Goal: Book appointment/travel/reservation

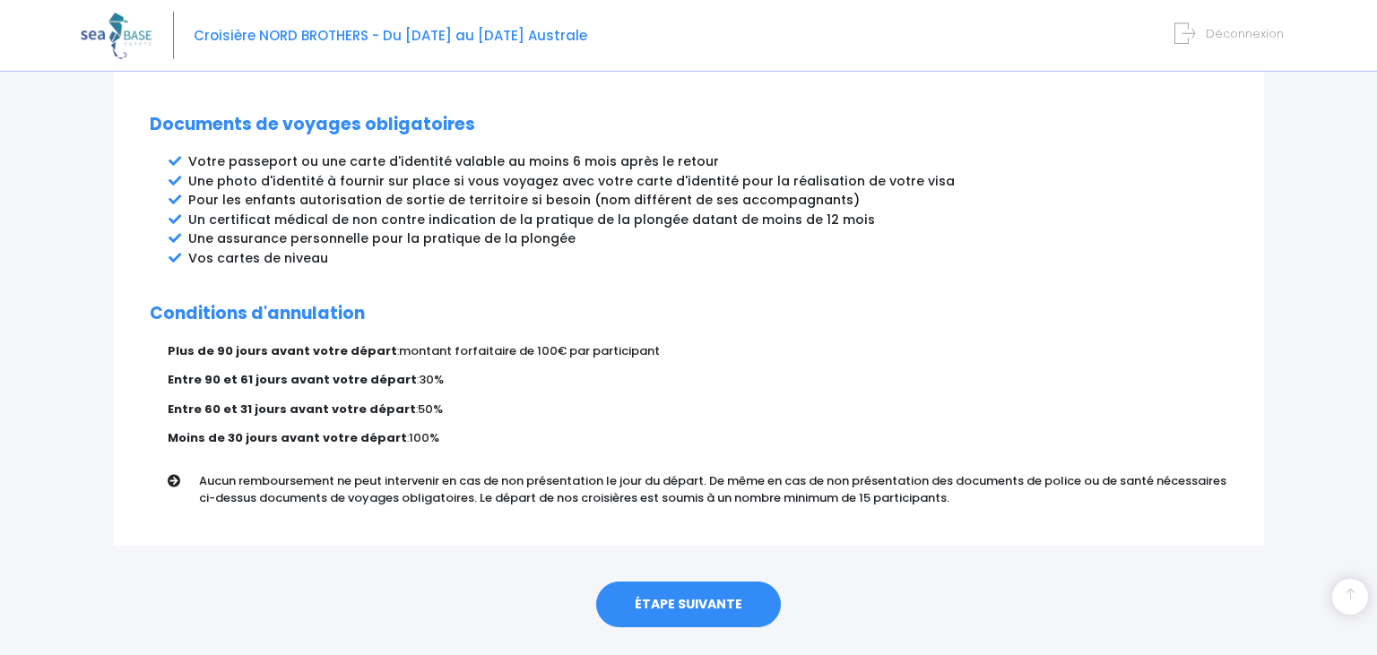
scroll to position [961, 0]
click at [690, 580] on link "ÉTAPE SUIVANTE" at bounding box center [688, 603] width 185 height 47
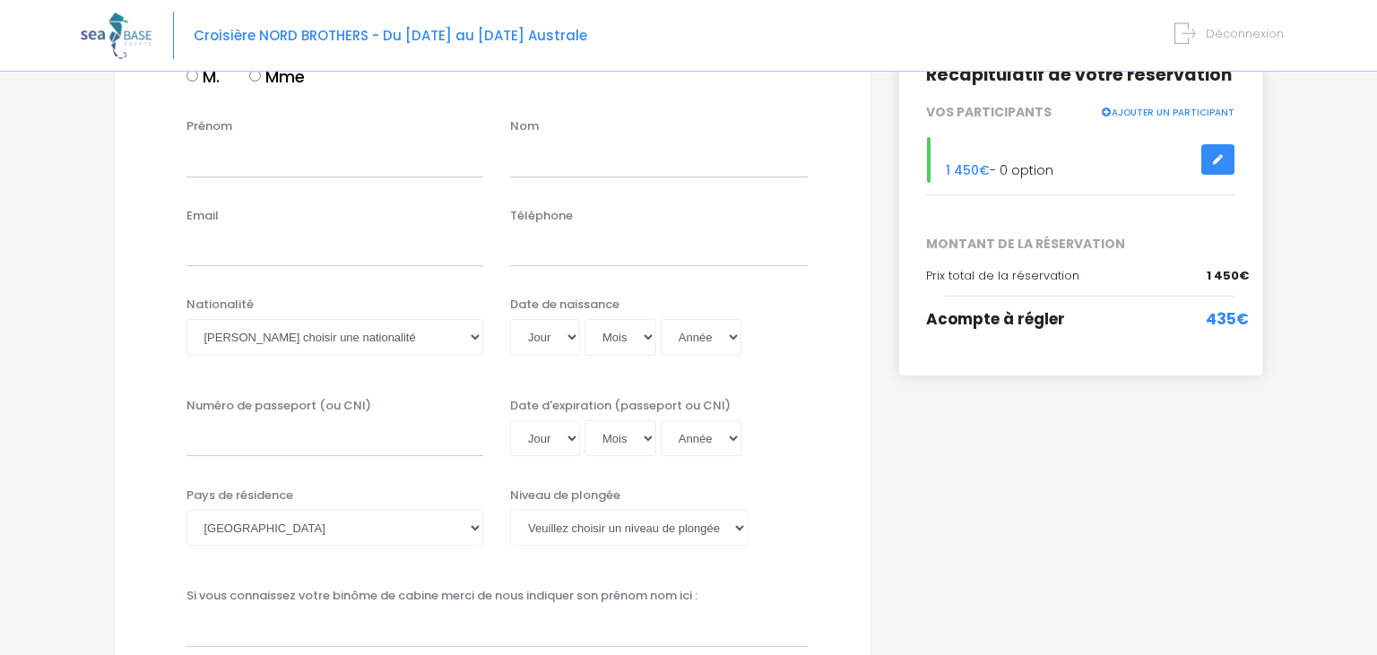
scroll to position [8, 0]
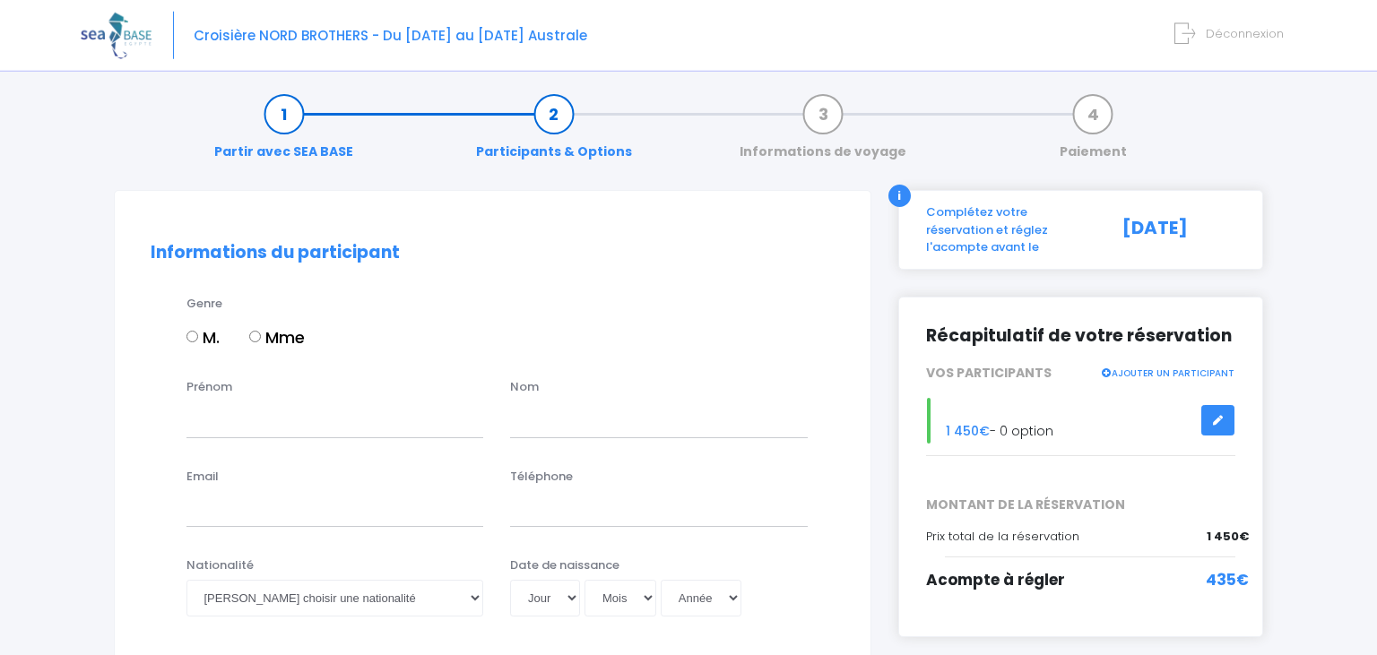
click at [193, 331] on input "M." at bounding box center [192, 337] width 12 height 12
radio input "true"
click at [293, 424] on input "Prénom" at bounding box center [335, 420] width 298 height 36
type input "[PERSON_NAME]"
type input "BOSCHARD"
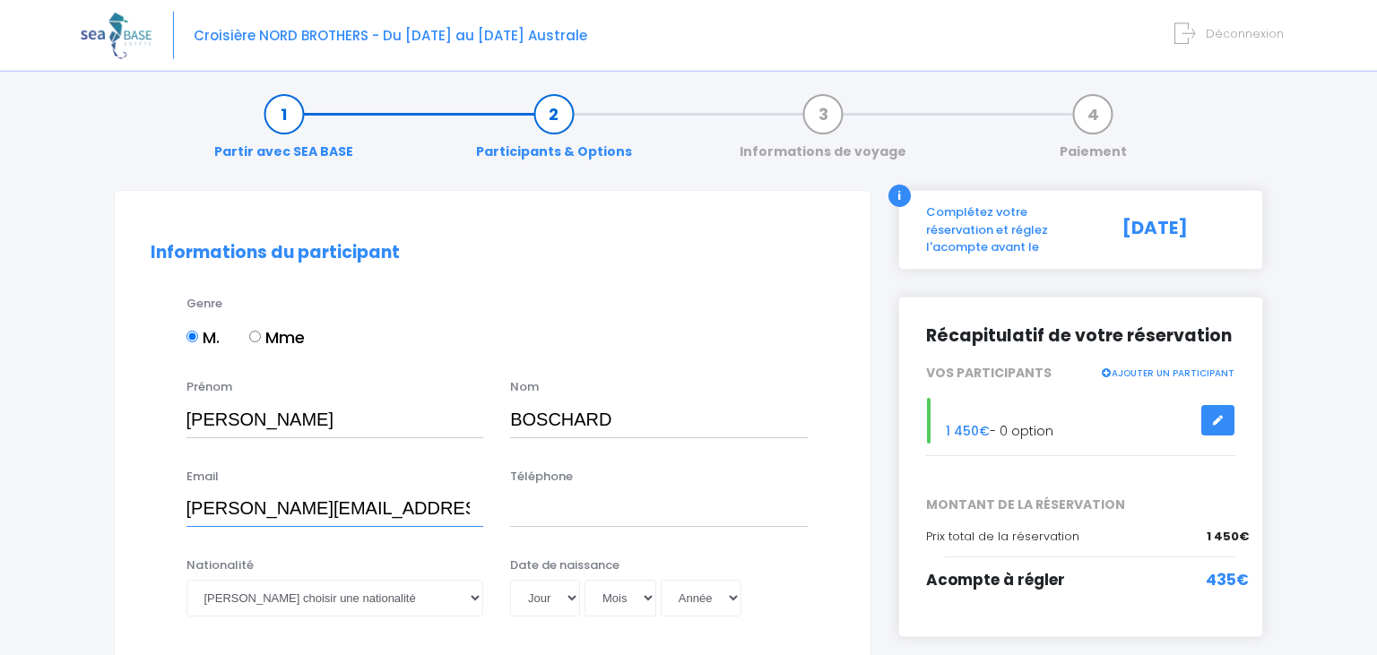
type input "[PERSON_NAME][EMAIL_ADDRESS][DOMAIN_NAME]"
click at [593, 493] on input "Téléphone" at bounding box center [659, 509] width 298 height 36
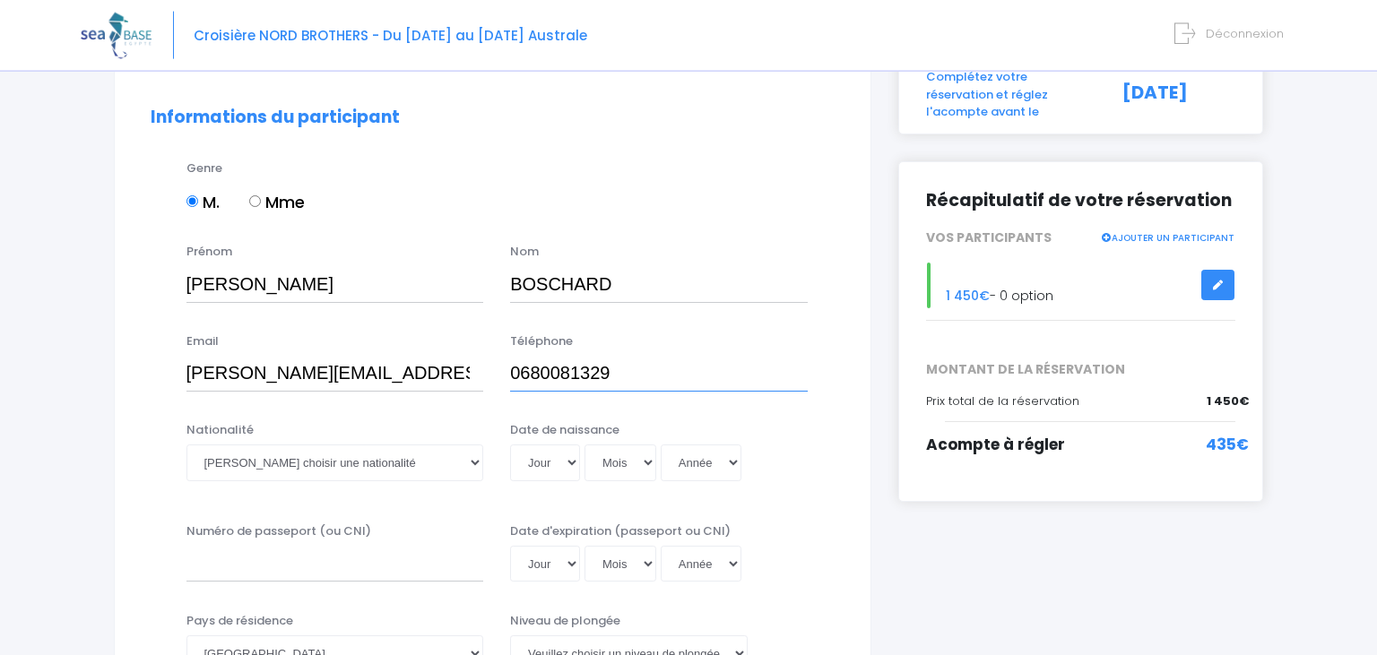
scroll to position [144, 0]
type input "0680081329"
click at [186, 444] on select "Veuillez choisir une nationalité Afghane Albanaise Algerienne Allemande America…" at bounding box center [335, 462] width 298 height 36
select select "Française"
click option "Française" at bounding box center [0, 0] width 0 height 0
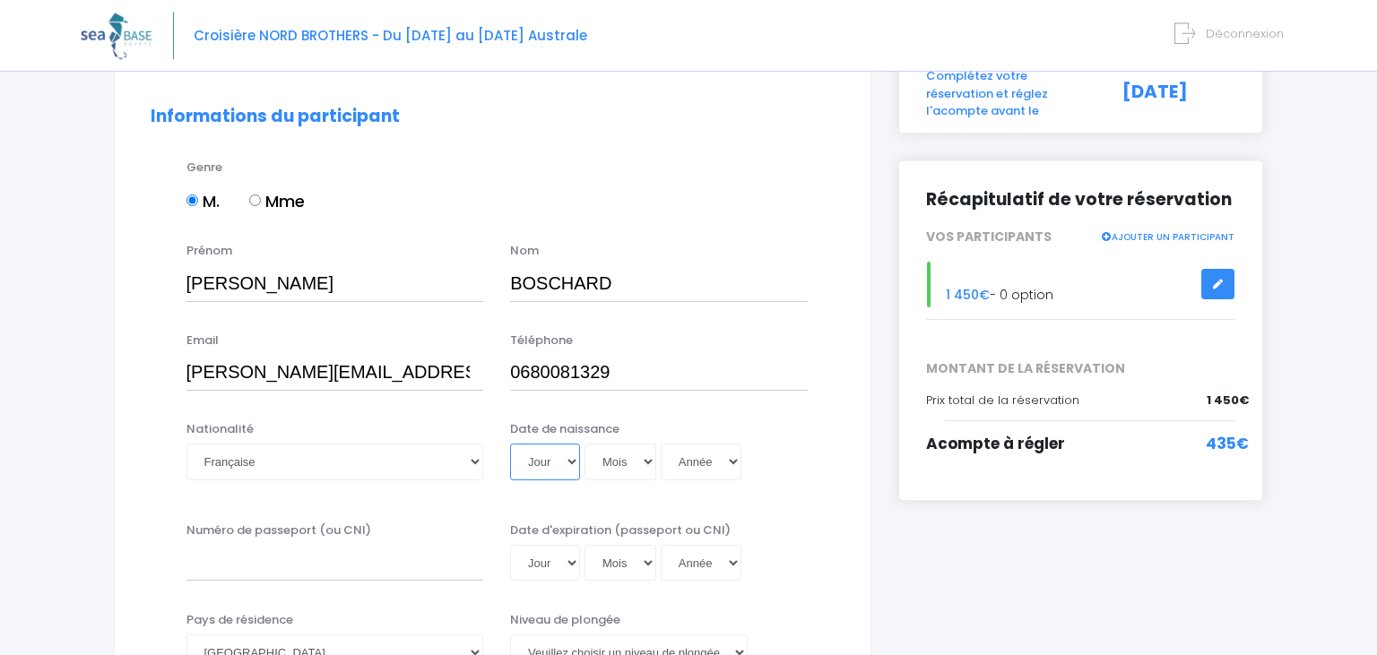
click at [510, 444] on select "Jour 01 02 03 04 05 06 07 08 09 10 11 12 13 14 15 16 17 18 19 20 21 22 23 24 25…" at bounding box center [545, 462] width 70 height 36
select select "14"
click at [585, 444] on select "Mois 01 02 03 04 05 06 07 08 09 10 11 12" at bounding box center [621, 462] width 72 height 36
select select "12"
click option "12" at bounding box center [0, 0] width 0 height 0
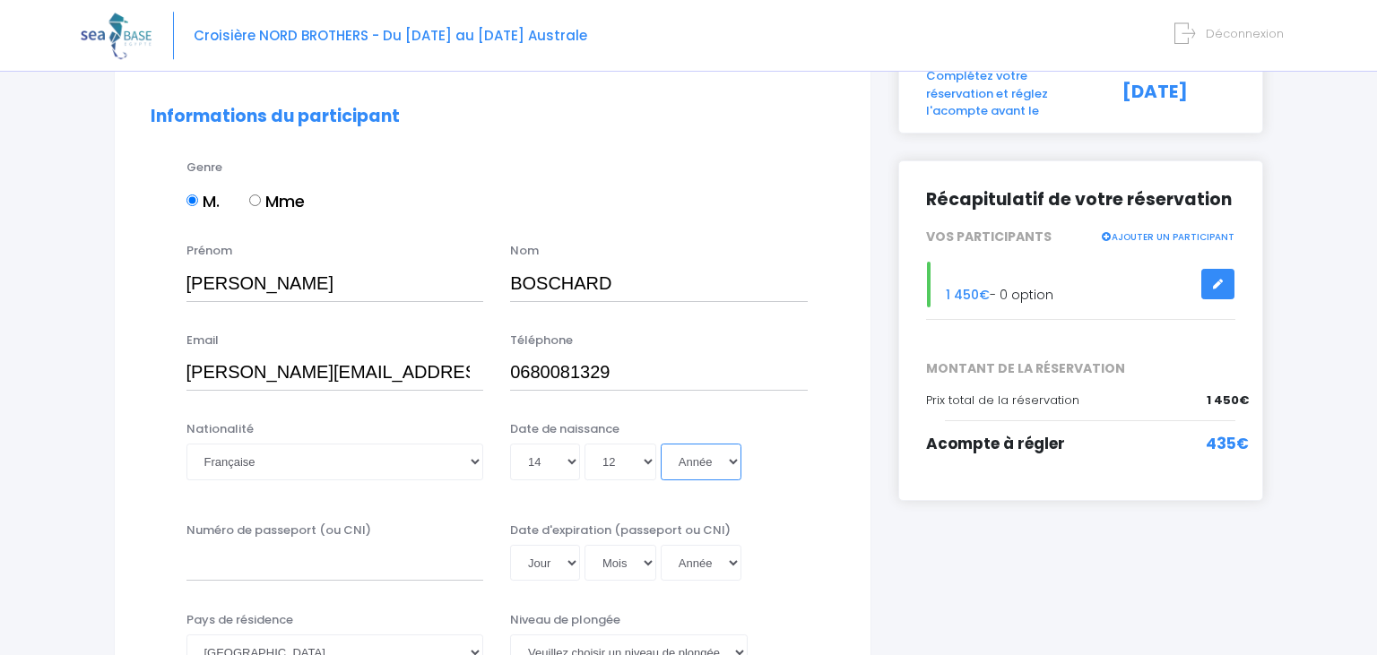
click at [661, 444] on select "Année 2045 2044 2043 2042 2041 2040 2039 2038 2037 2036 2035 2034 2033 2032 203…" at bounding box center [701, 462] width 81 height 36
select select "1993"
click option "1993" at bounding box center [0, 0] width 0 height 0
type input "[DATE]"
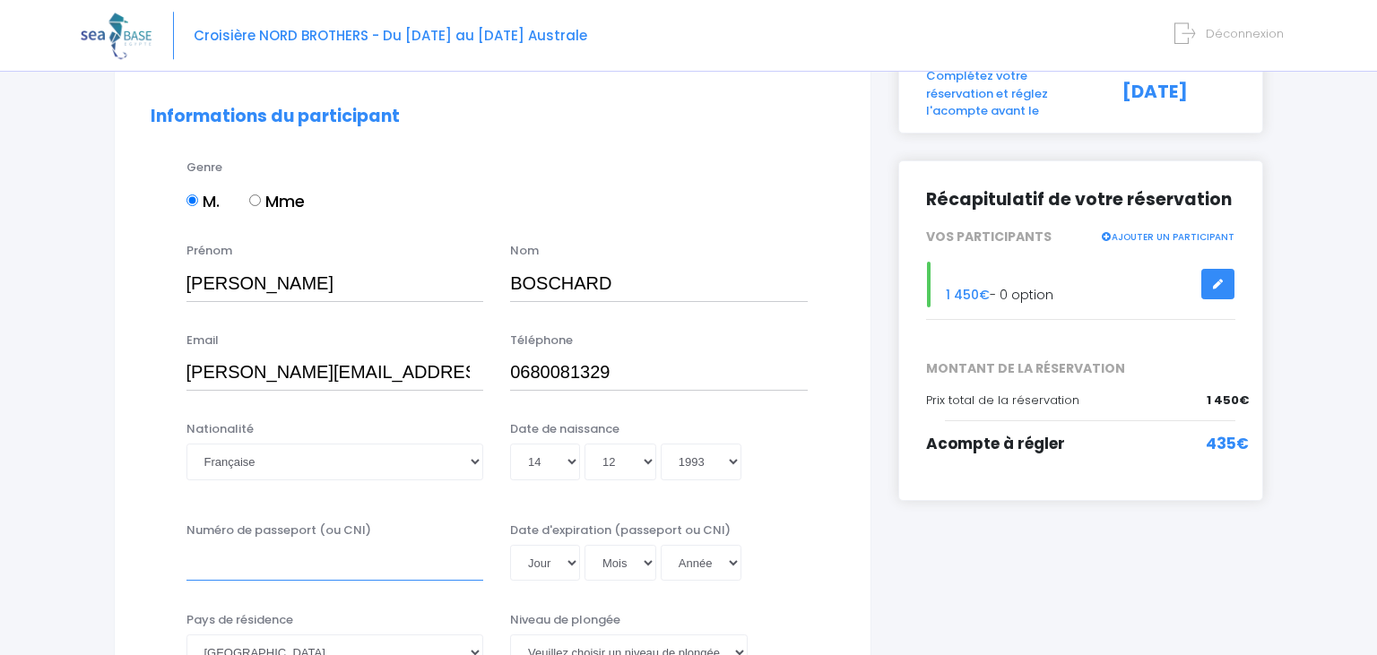
click at [301, 556] on input "Numéro de passeport (ou CNI)" at bounding box center [335, 563] width 298 height 36
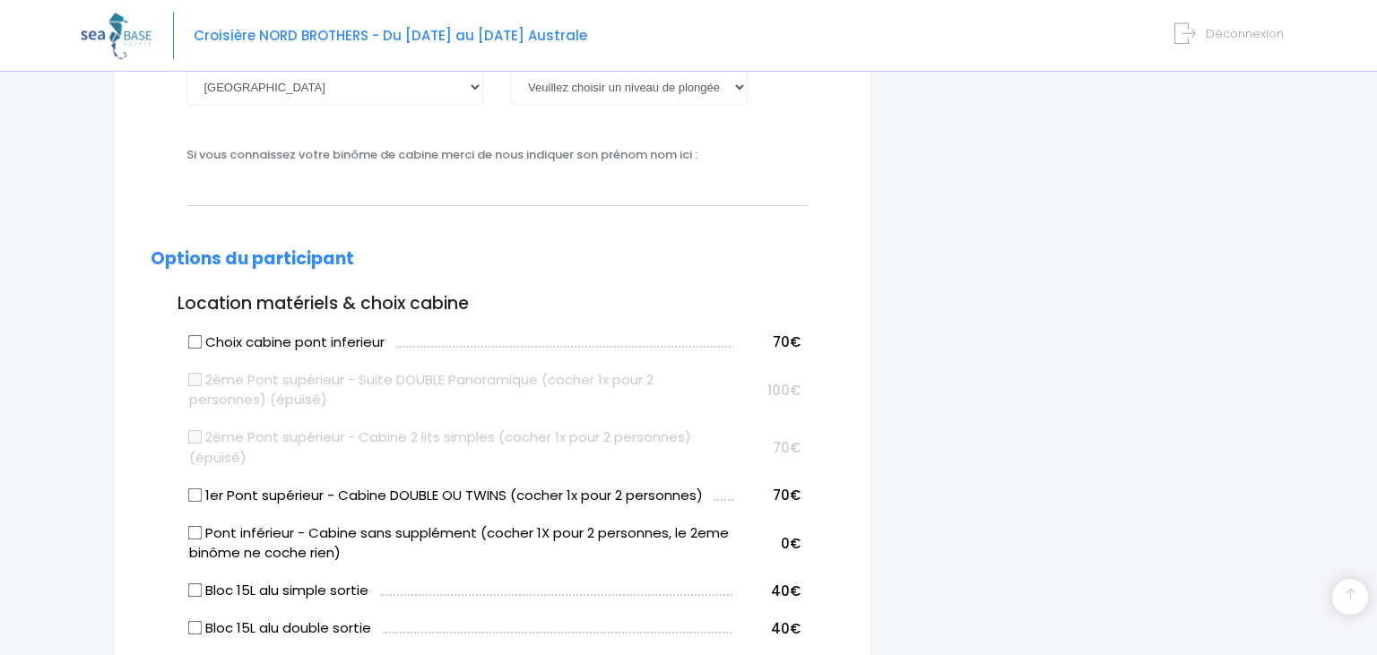
scroll to position [726, 0]
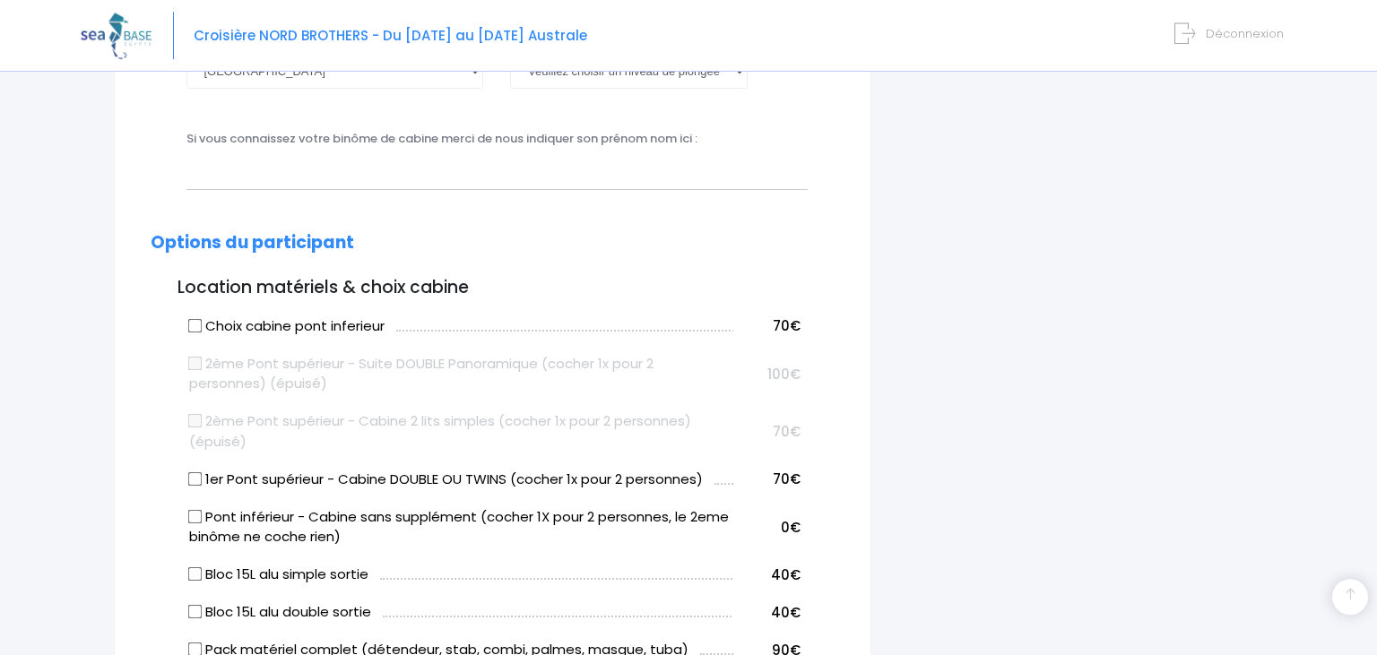
click at [268, 485] on label "1er Pont supérieur - Cabine DOUBLE OU TWINS (cocher 1x pour 2 personnes)" at bounding box center [446, 480] width 514 height 21
click at [202, 485] on input "1er Pont supérieur - Cabine DOUBLE OU TWINS (cocher 1x pour 2 personnes)" at bounding box center [194, 479] width 14 height 14
checkbox input "true"
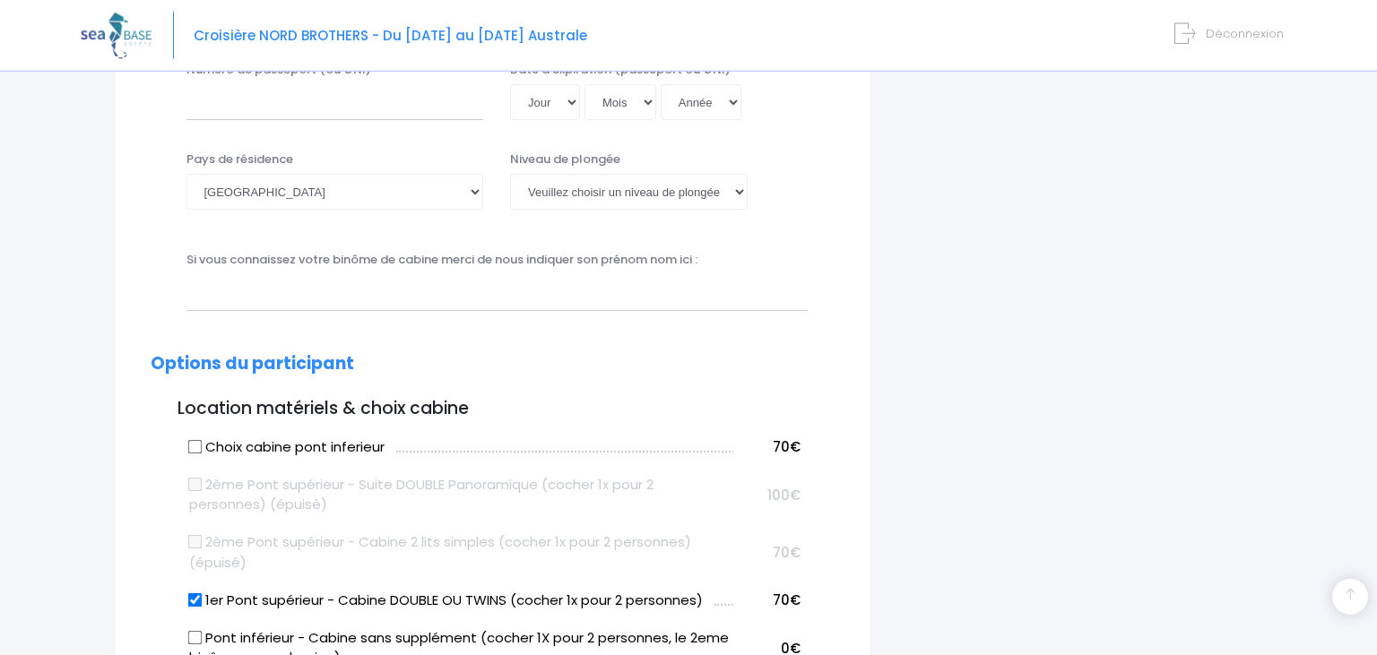
scroll to position [416, 0]
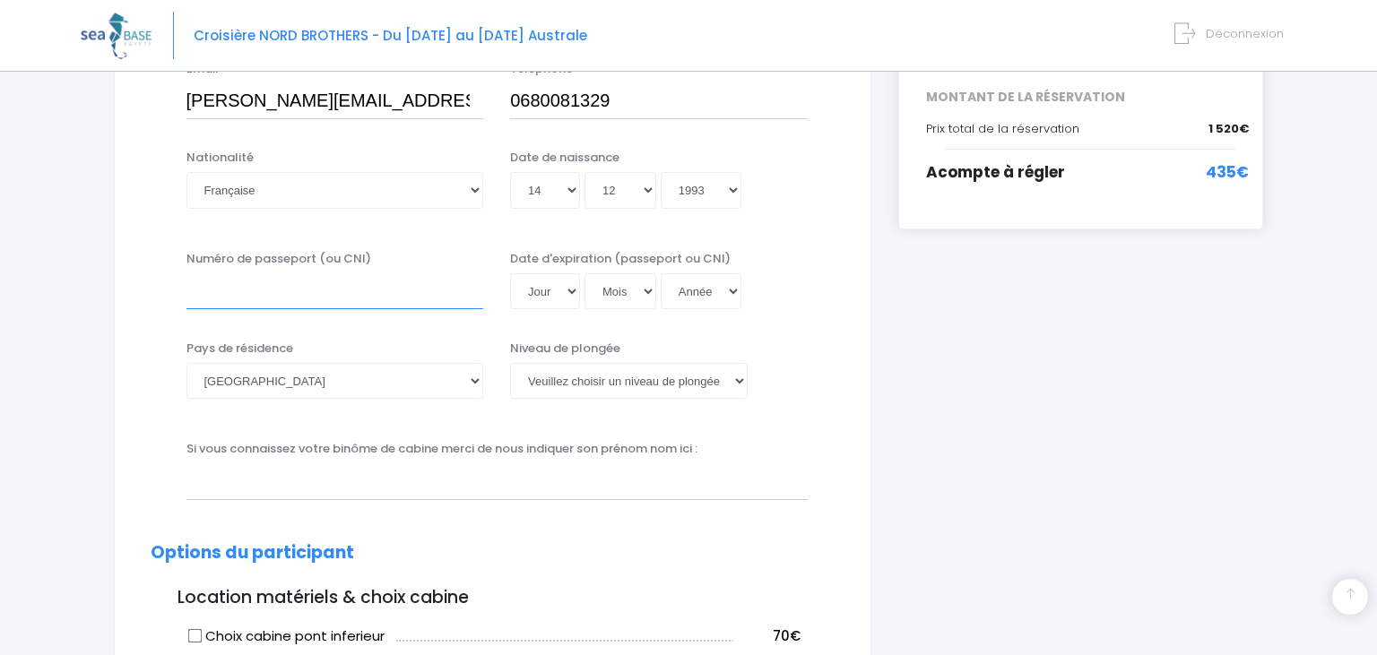
click at [378, 288] on input "Numéro de passeport (ou CNI)" at bounding box center [335, 291] width 298 height 36
type input "140369108319"
click at [510, 273] on select "Jour 01 02 03 04 05 06 07 08 09 10 11 12 13 14 15 16 17 18 19 20 21 22 23 24 25…" at bounding box center [545, 291] width 70 height 36
select select "23"
click option "23" at bounding box center [0, 0] width 0 height 0
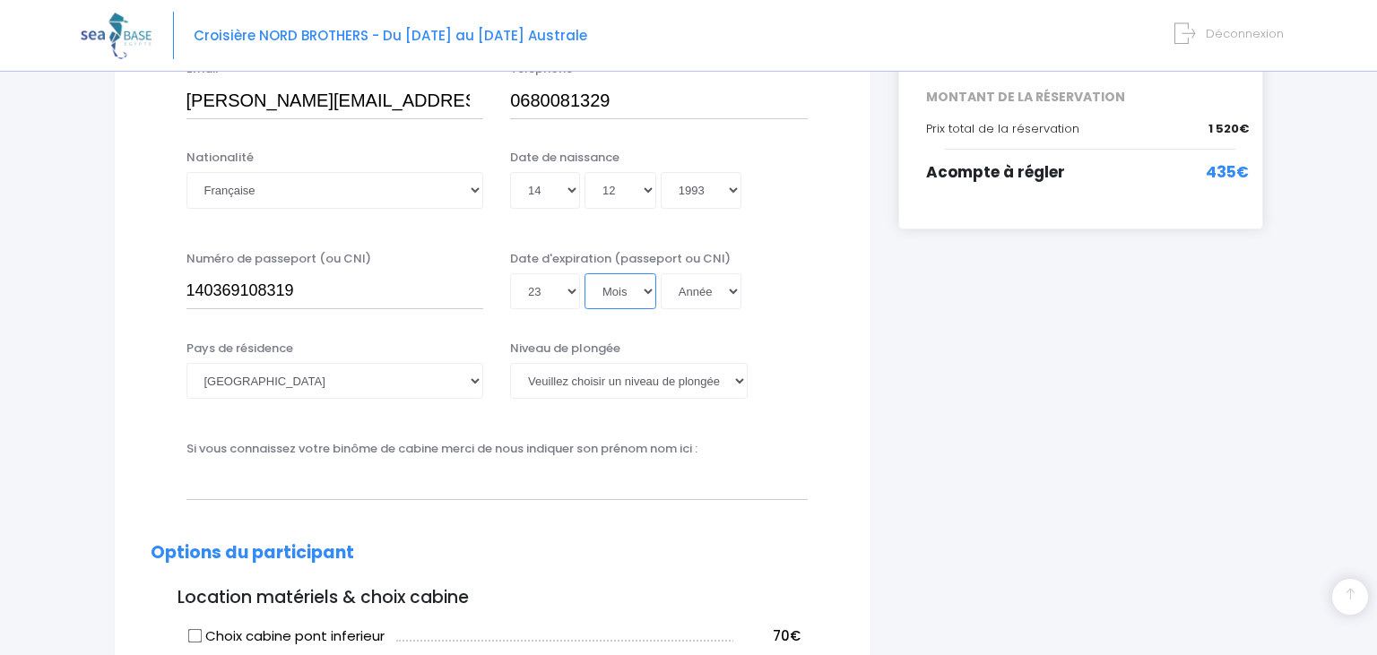
click at [585, 273] on select "Mois 01 02 03 04 05 06 07 08 09 10 11 12" at bounding box center [621, 291] width 72 height 36
select select "03"
click option "03" at bounding box center [0, 0] width 0 height 0
click at [661, 273] on select "Année 2045 2044 2043 2042 2041 2040 2039 2038 2037 2036 2035 2034 2033 2032 203…" at bounding box center [701, 291] width 81 height 36
select select "2029"
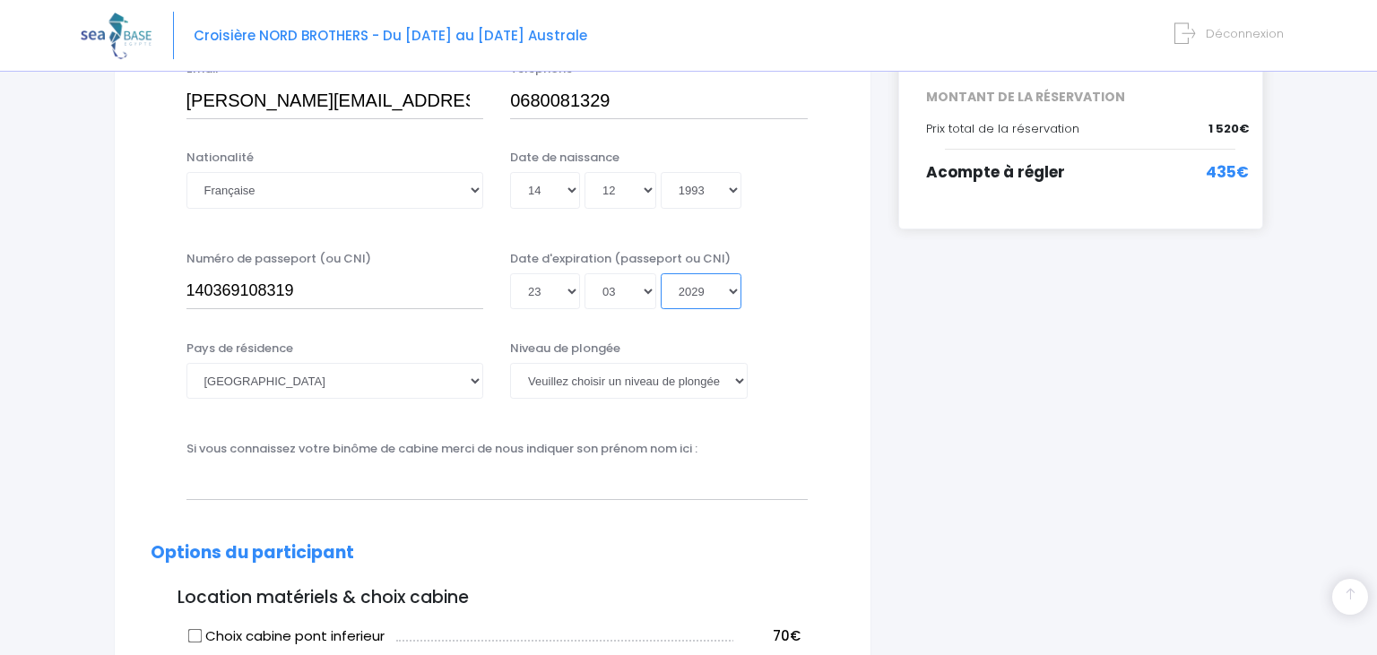
click option "2029" at bounding box center [0, 0] width 0 height 0
type input "[DATE]"
click at [510, 363] on select "Veuillez choisir un niveau de plongée Non plongeur Junior OW diver Adventure OW…" at bounding box center [629, 381] width 238 height 36
select select "PA40"
click option "PA40" at bounding box center [0, 0] width 0 height 0
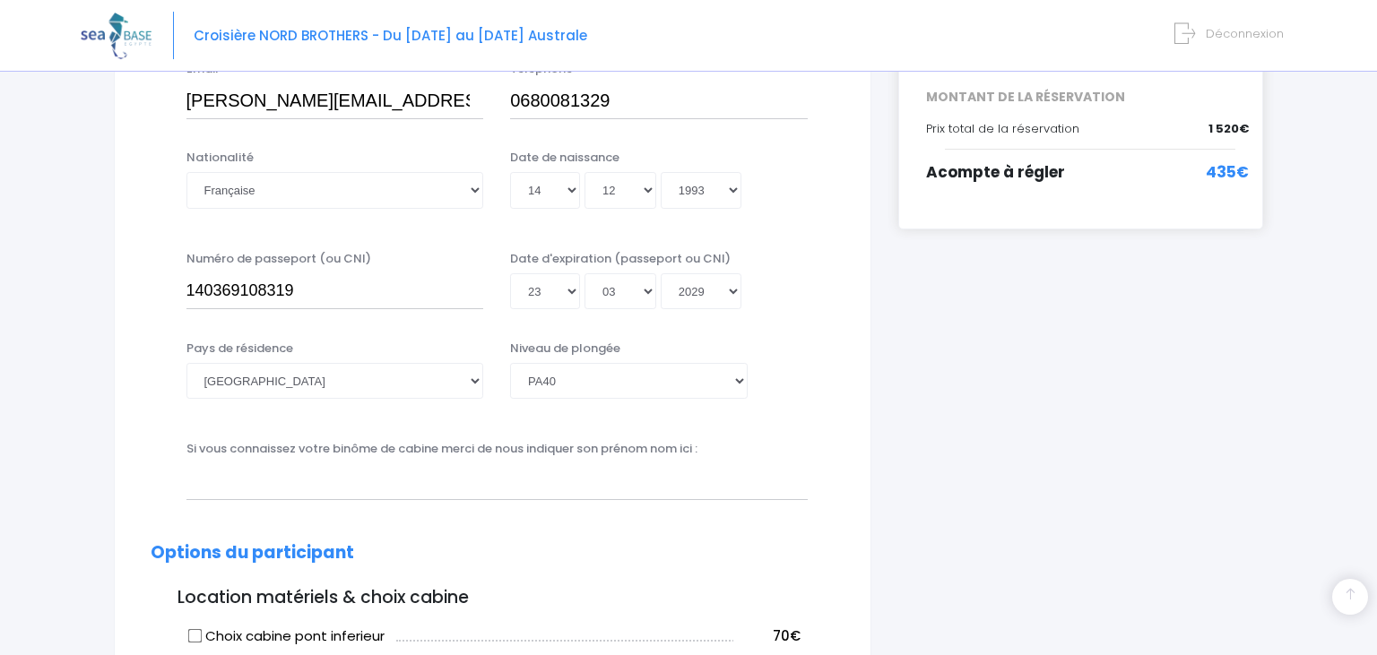
click at [784, 302] on div "Jour 01 02 03 04 05 06 07 08 09 10 11 12 13 14 15 16 17 18 19 20 21 22 23 24 25…" at bounding box center [659, 291] width 298 height 36
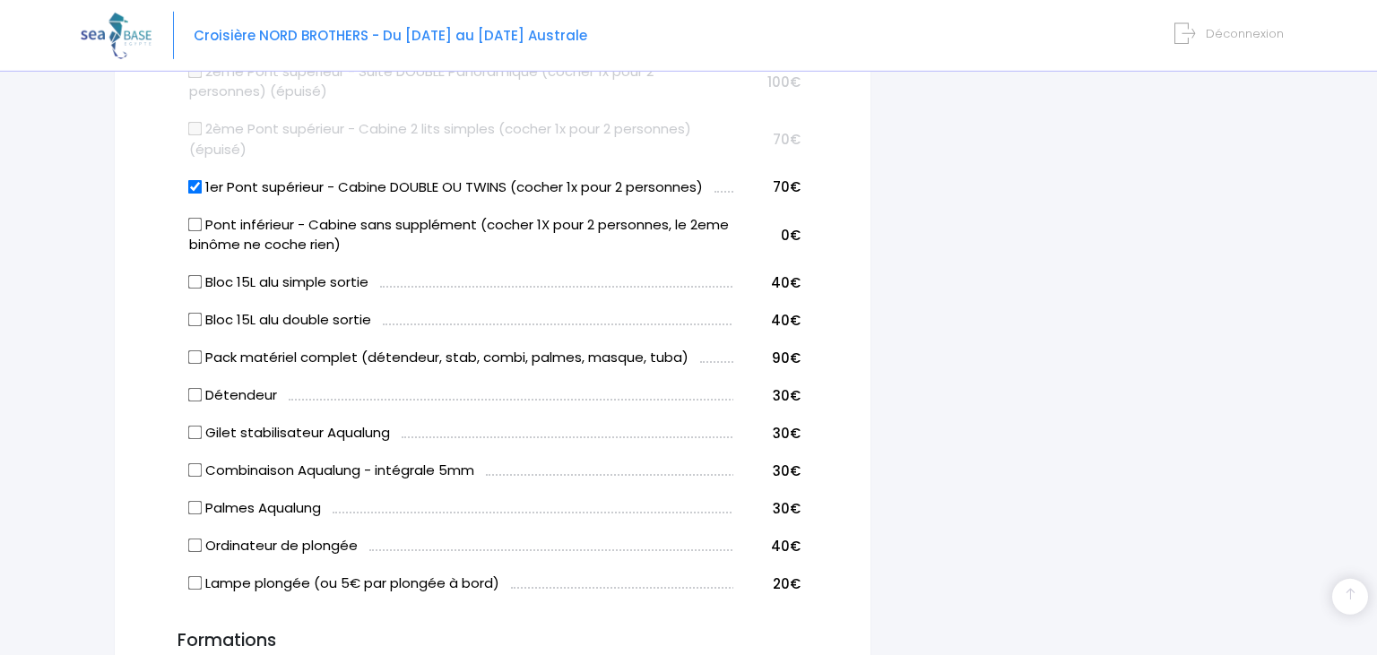
scroll to position [1026, 0]
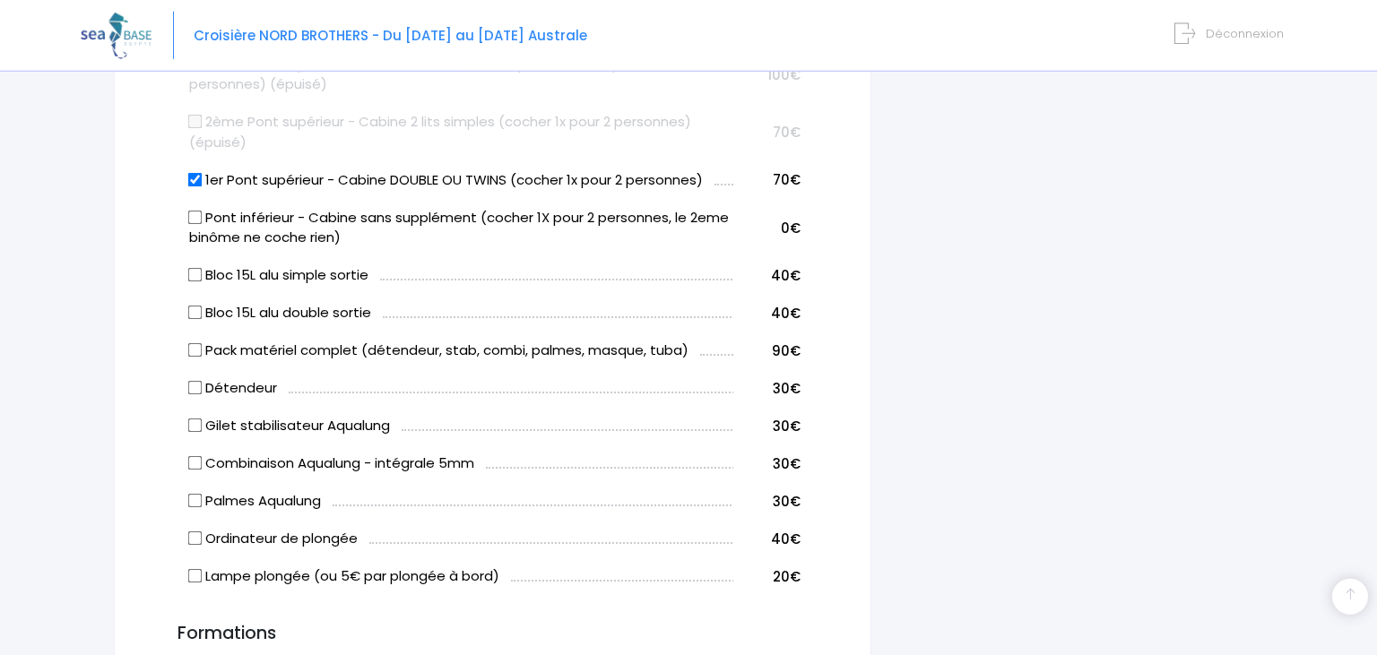
click at [195, 282] on label "Bloc 15L alu simple sortie" at bounding box center [278, 275] width 179 height 21
click at [195, 282] on input "Bloc 15L alu simple sortie" at bounding box center [194, 275] width 14 height 14
checkbox input "true"
click at [263, 346] on label "Pack matériel complet (détendeur, stab, combi, palmes, masque, tuba)" at bounding box center [438, 351] width 499 height 21
click at [202, 346] on input "Pack matériel complet (détendeur, stab, combi, palmes, masque, tuba)" at bounding box center [194, 350] width 14 height 14
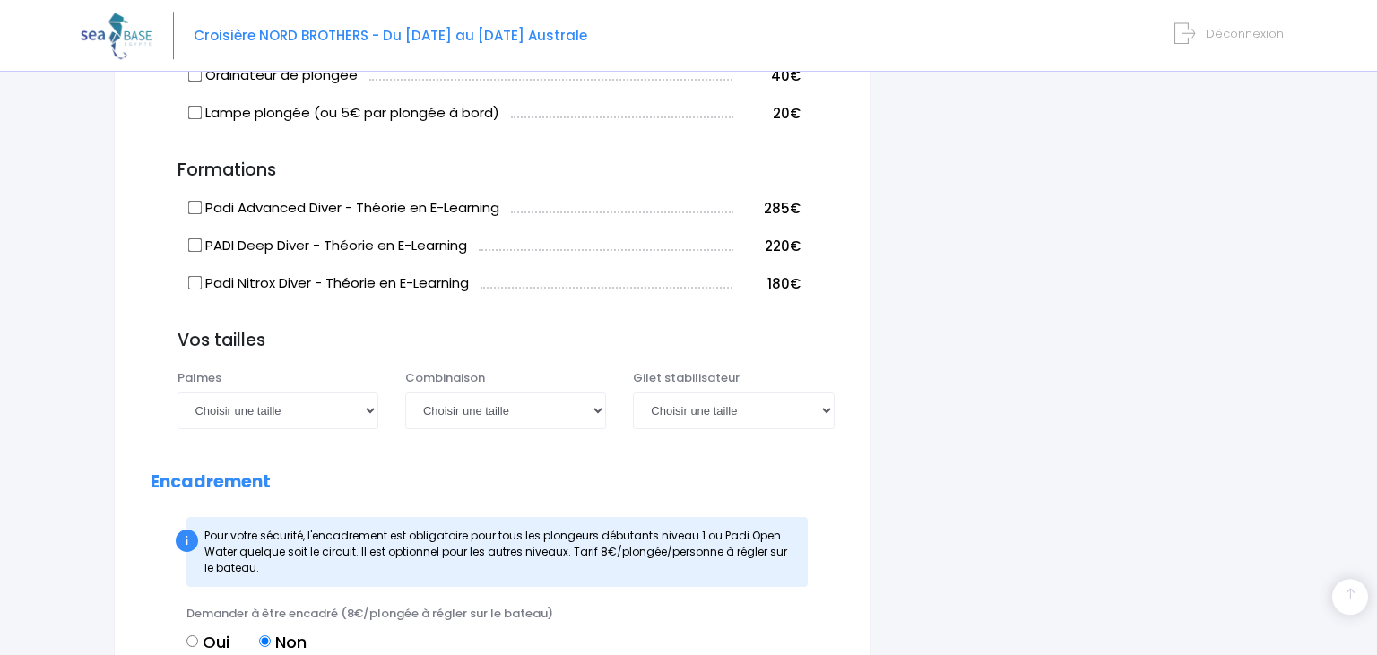
scroll to position [1499, 0]
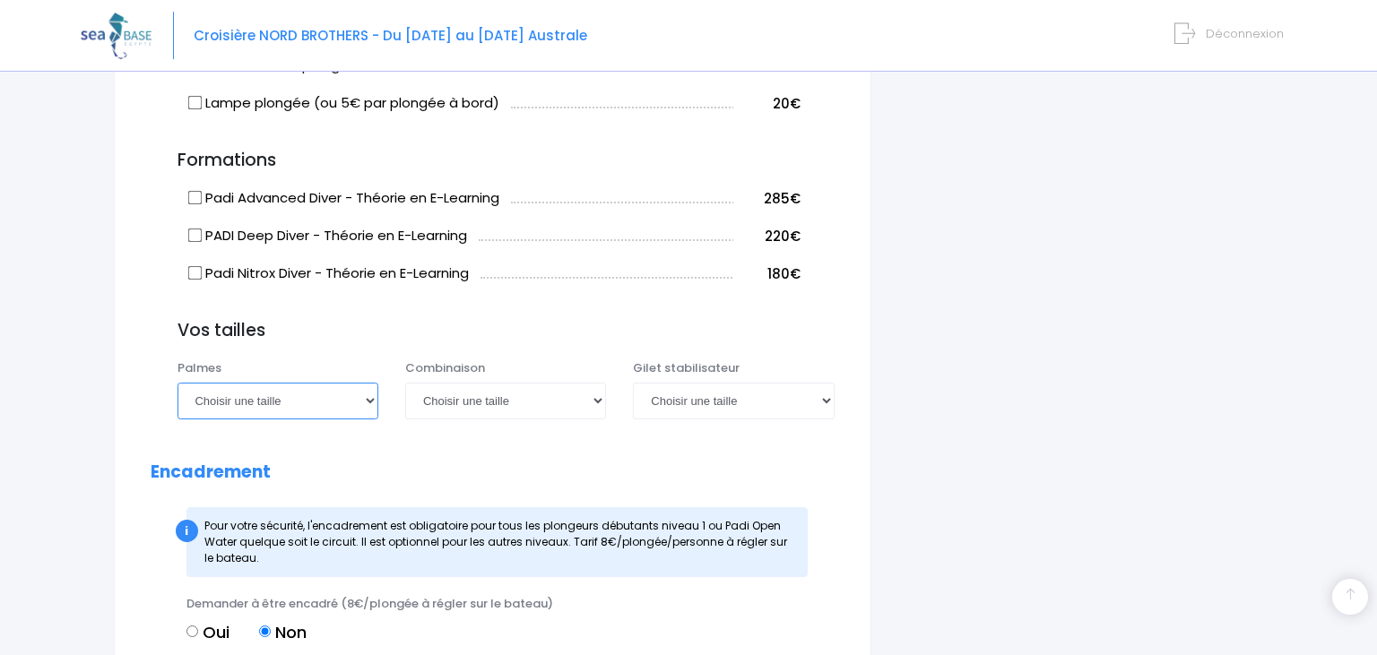
click at [178, 383] on select "Choisir une taille 36/37 38/39 40/41 42/43 44/45 46/47" at bounding box center [278, 401] width 201 height 36
click at [275, 399] on select "Choisir une taille 36/37 38/39 40/41 42/43 44/45 46/47" at bounding box center [278, 401] width 201 height 36
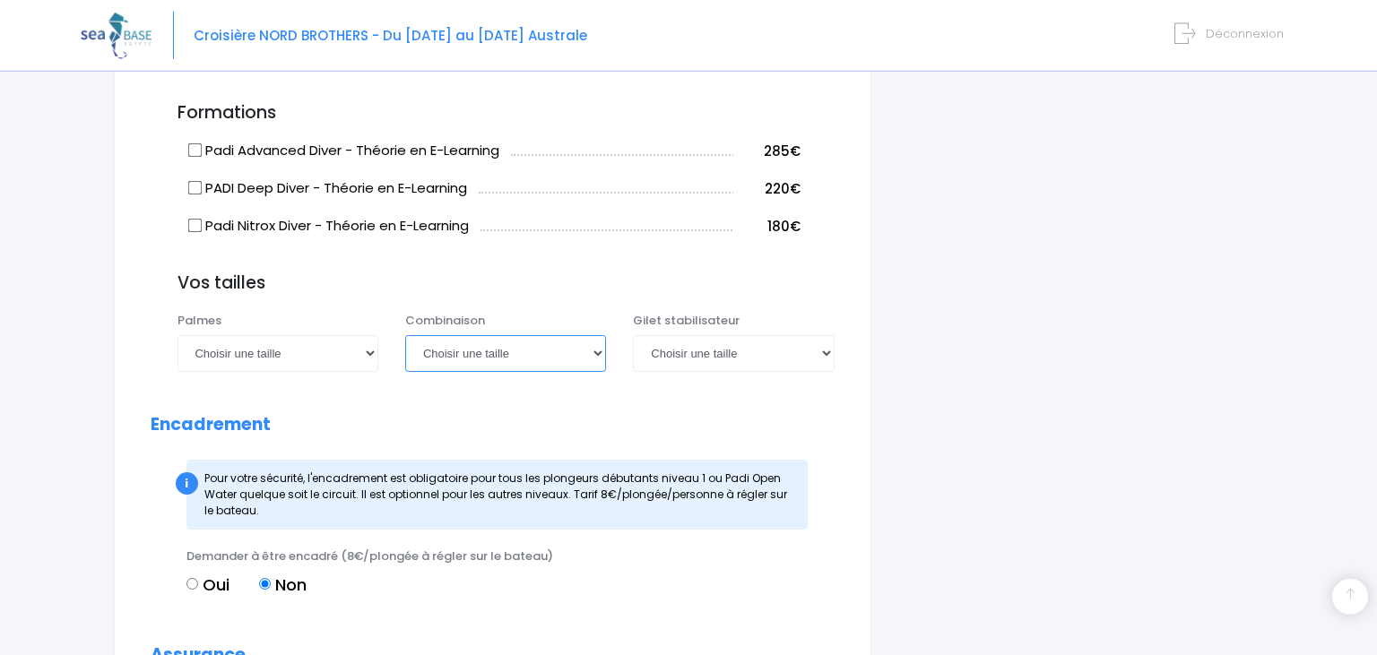
click at [405, 335] on select "Choisir une taille XS S M ML L XL XXL" at bounding box center [505, 353] width 201 height 36
click at [633, 335] on select "Choisir une taille XXS XS S M ML L XL XXL" at bounding box center [733, 353] width 201 height 36
click at [178, 335] on select "Choisir une taille 36/37 38/39 40/41 42/43 44/45 46/47" at bounding box center [278, 353] width 201 height 36
click at [431, 290] on h3 "Vos tailles" at bounding box center [506, 283] width 657 height 21
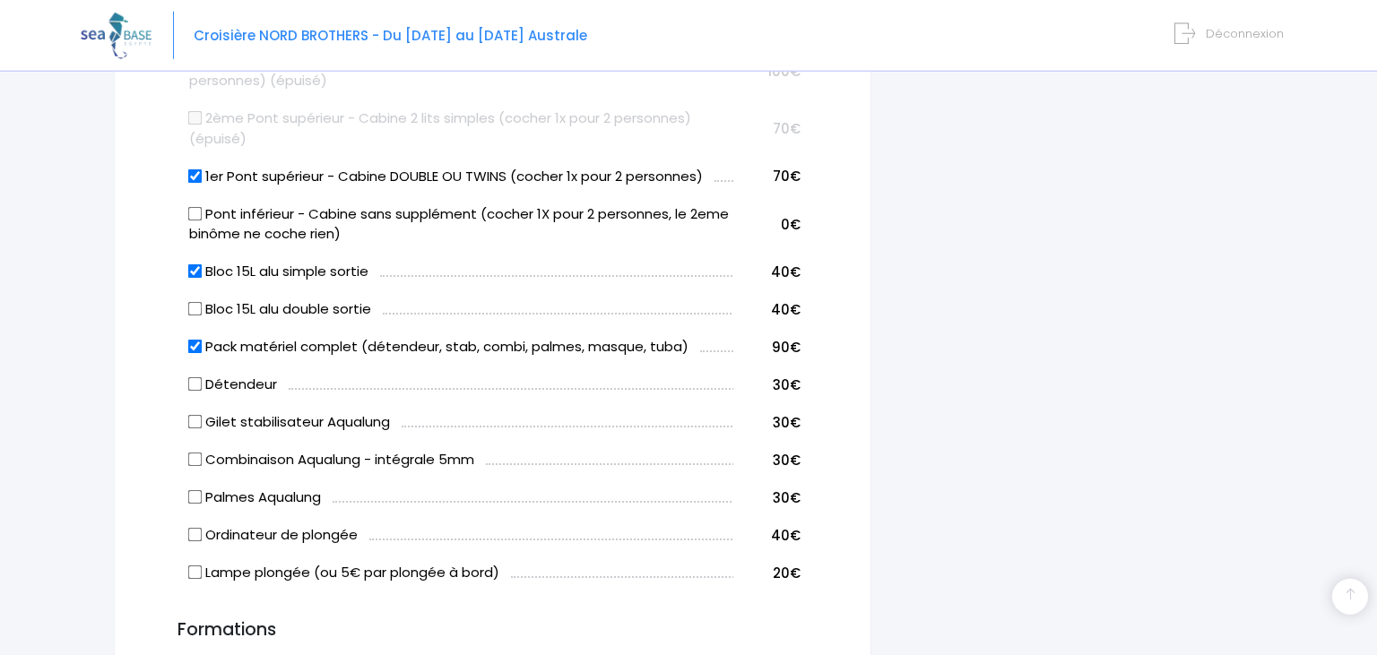
scroll to position [1031, 0]
click at [204, 343] on label "Pack matériel complet (détendeur, stab, combi, palmes, masque, tuba)" at bounding box center [438, 345] width 499 height 21
click at [202, 343] on input "Pack matériel complet (détendeur, stab, combi, palmes, masque, tuba)" at bounding box center [194, 345] width 14 height 14
checkbox input "false"
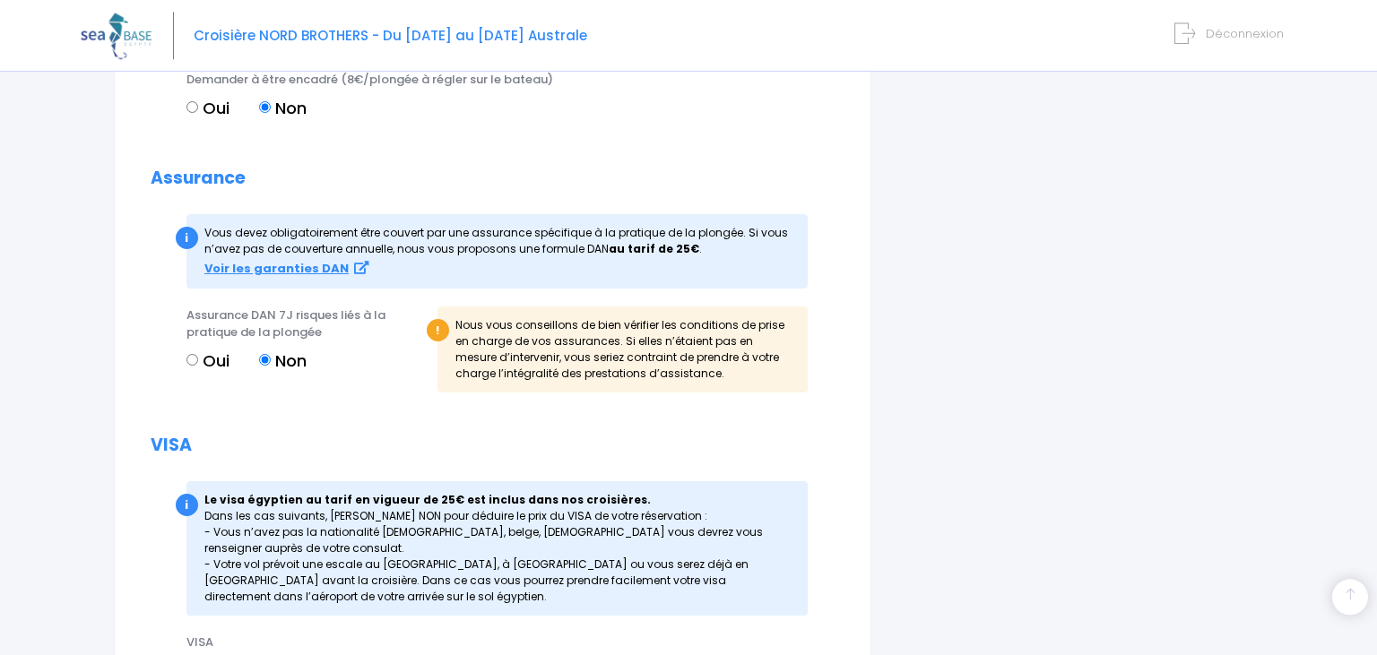
scroll to position [1884, 0]
click at [192, 360] on input "Oui" at bounding box center [192, 358] width 12 height 12
radio input "true"
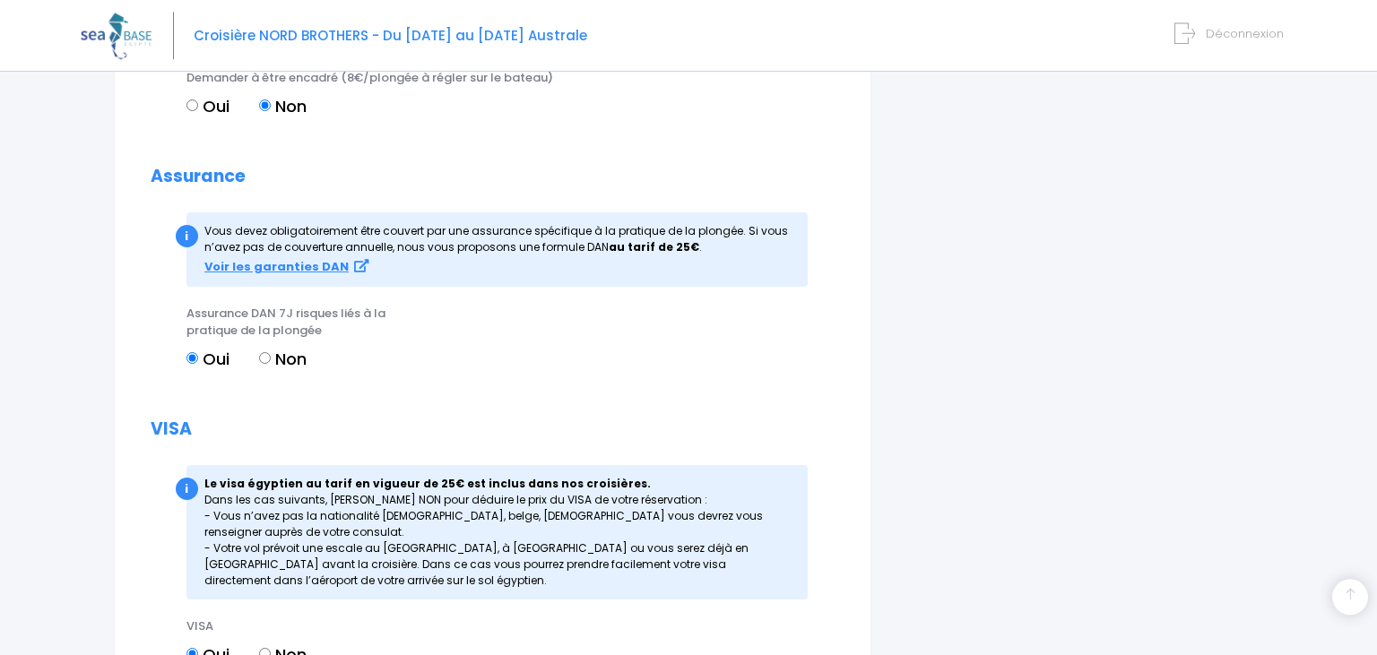
scroll to position [2094, 0]
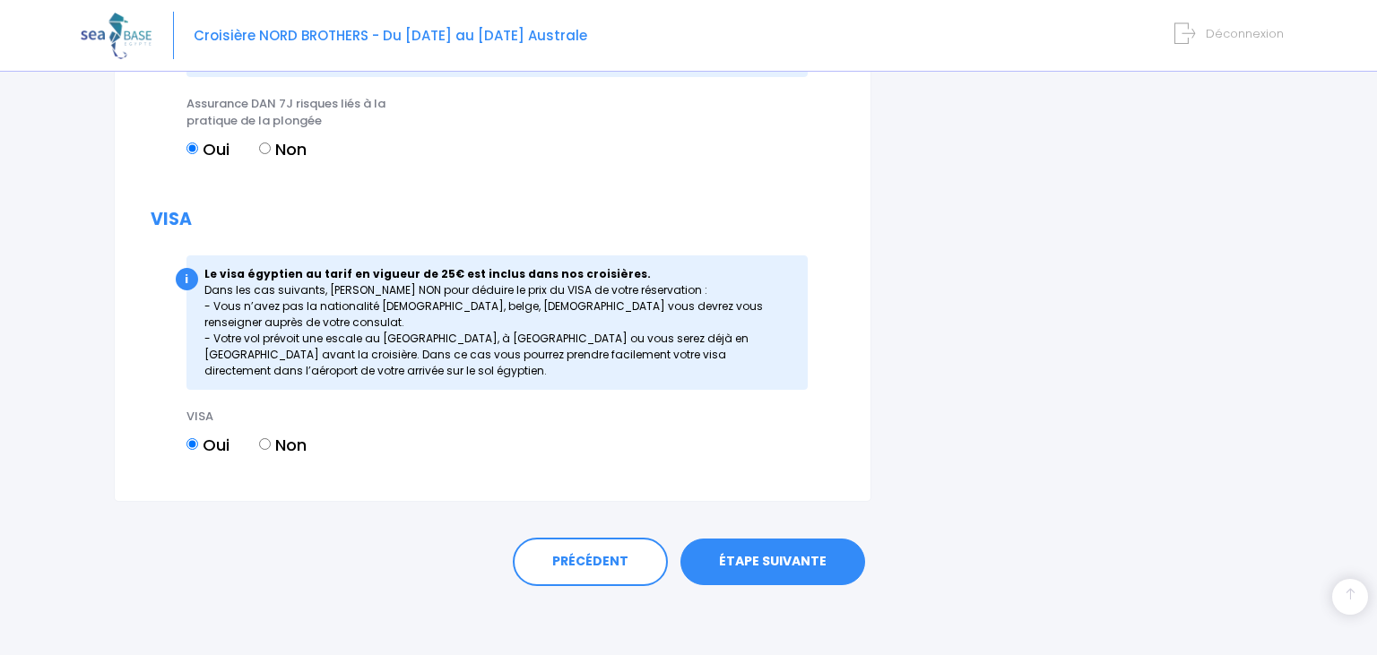
click at [775, 563] on link "ÉTAPE SUIVANTE" at bounding box center [772, 562] width 185 height 47
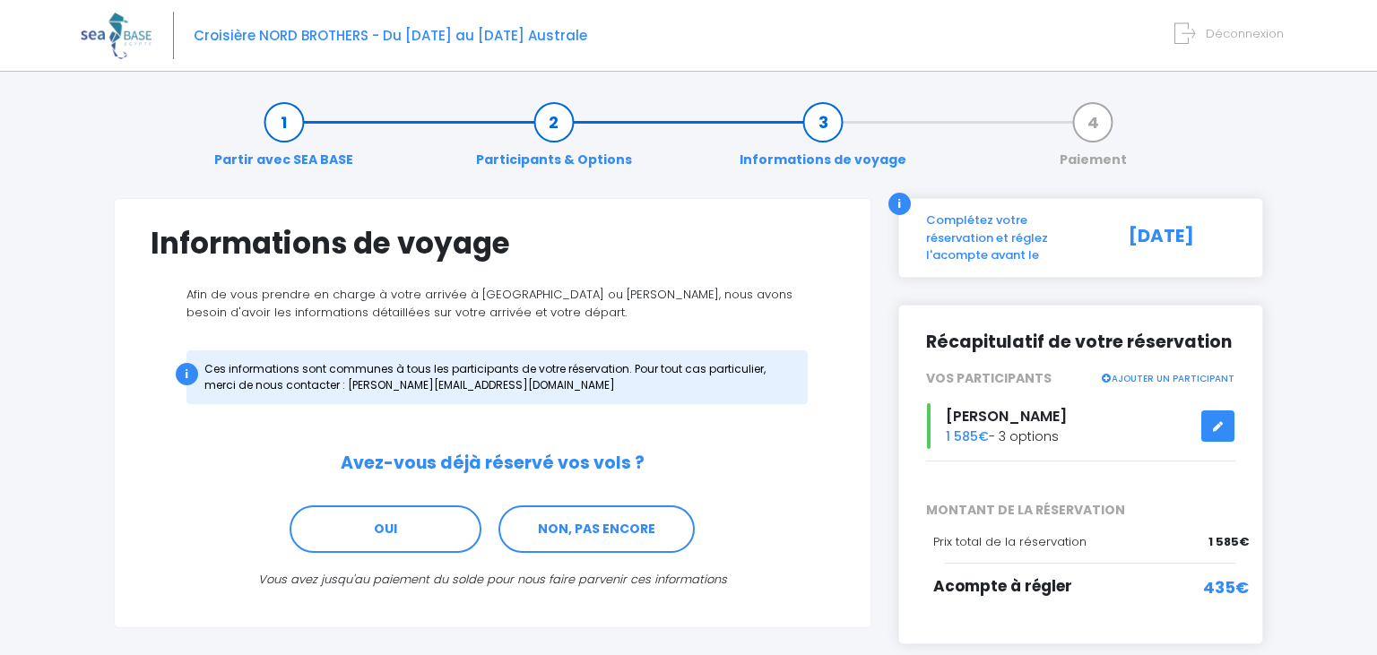
scroll to position [81, 0]
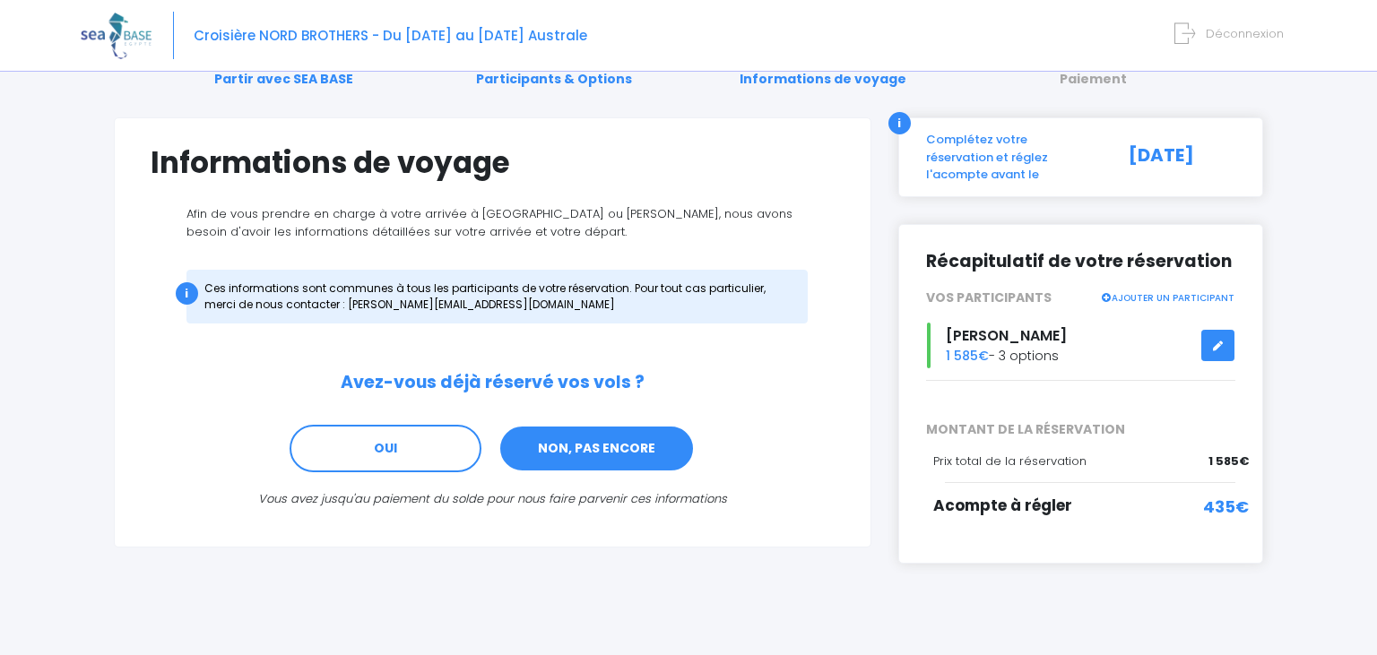
click at [562, 447] on link "NON, PAS ENCORE" at bounding box center [596, 449] width 196 height 48
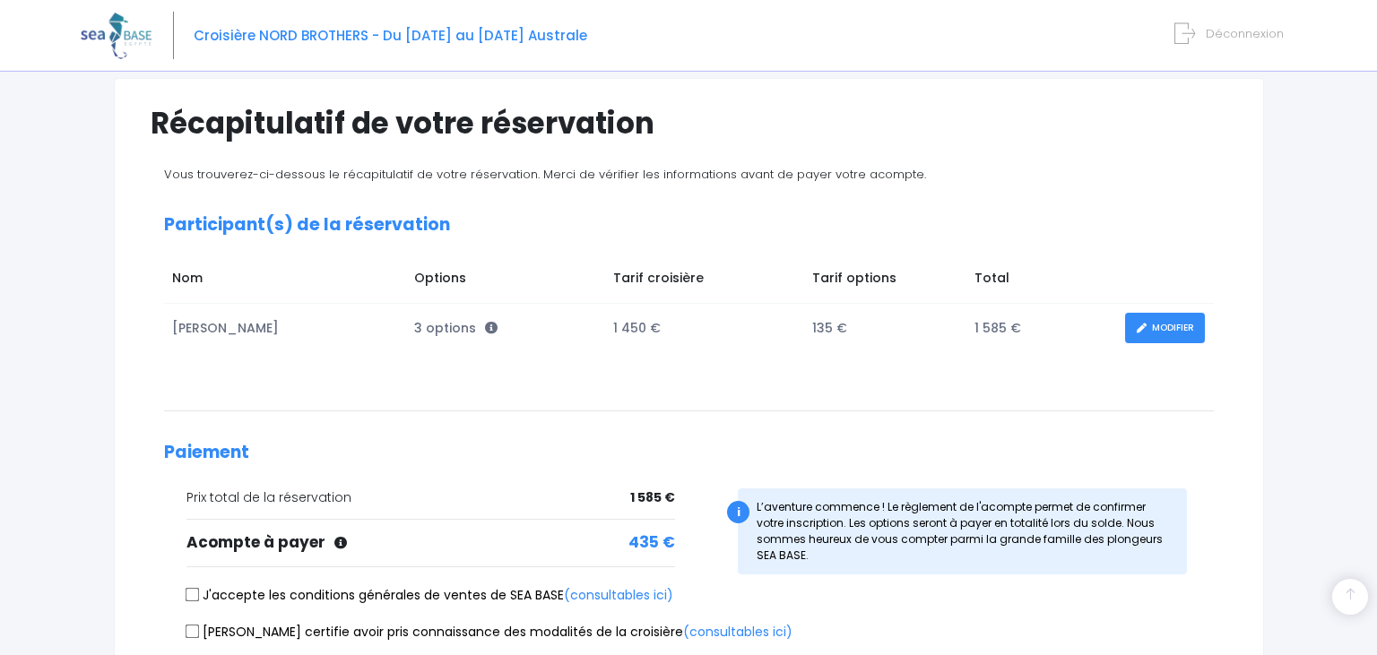
scroll to position [305, 0]
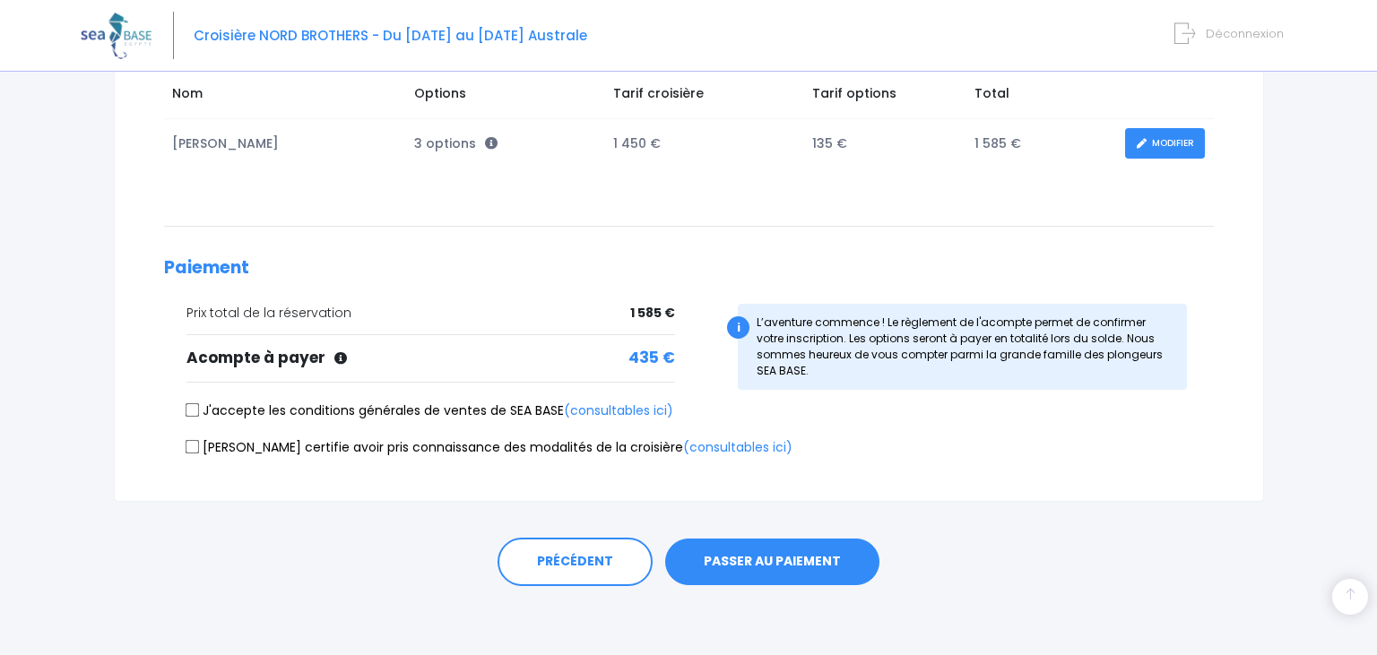
click at [802, 557] on button "PASSER AU PAIEMENT" at bounding box center [772, 562] width 214 height 47
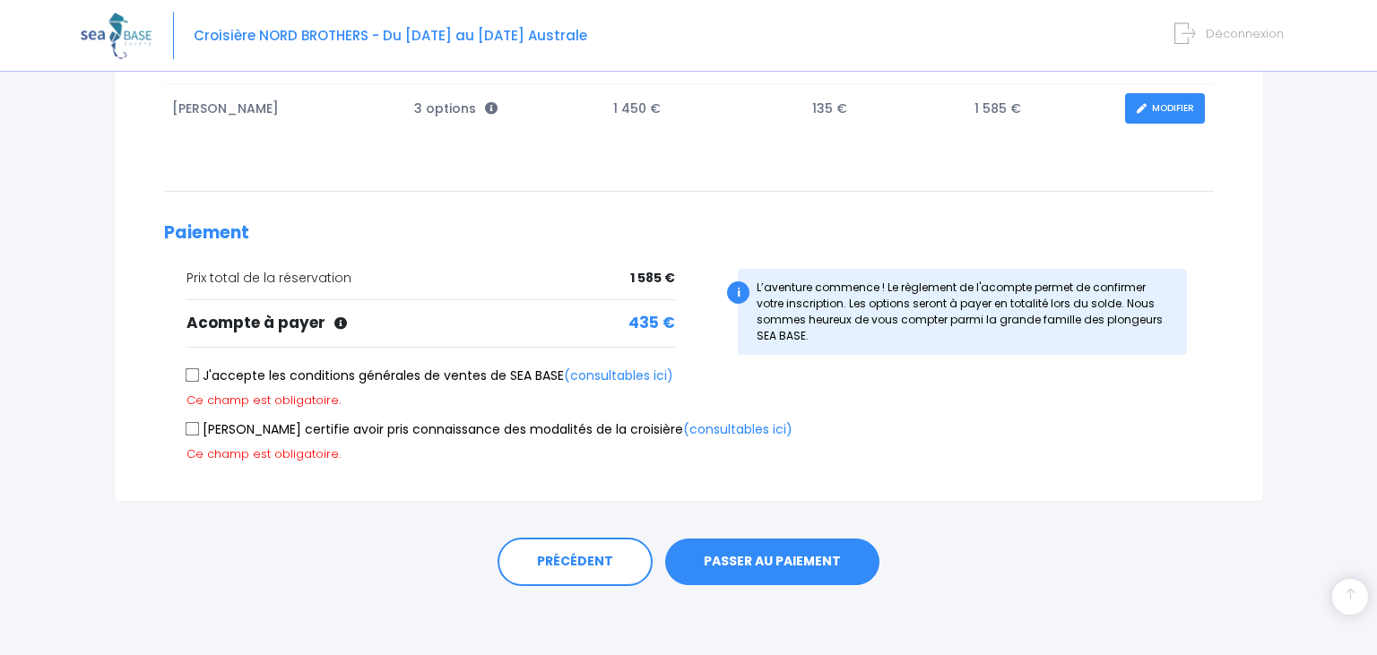
click at [342, 375] on label "J'accepte les conditions générales de ventes de SEA BASE (consultables ici)" at bounding box center [429, 376] width 487 height 19
click at [199, 375] on input "J'accepte les conditions générales de ventes de SEA BASE (consultables ici)" at bounding box center [192, 375] width 14 height 14
checkbox input "true"
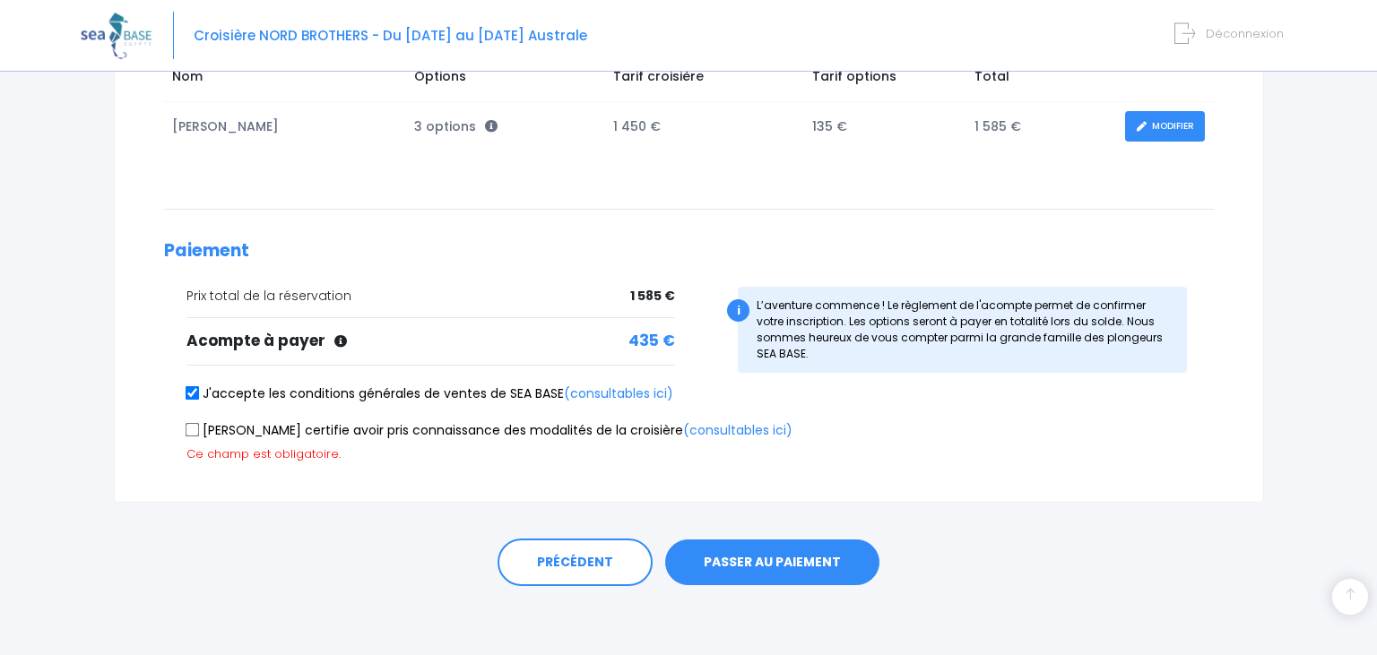
click at [195, 428] on input "Je certifie avoir pris connaissance des modalités de la croisière (consultables…" at bounding box center [192, 429] width 14 height 14
checkbox input "true"
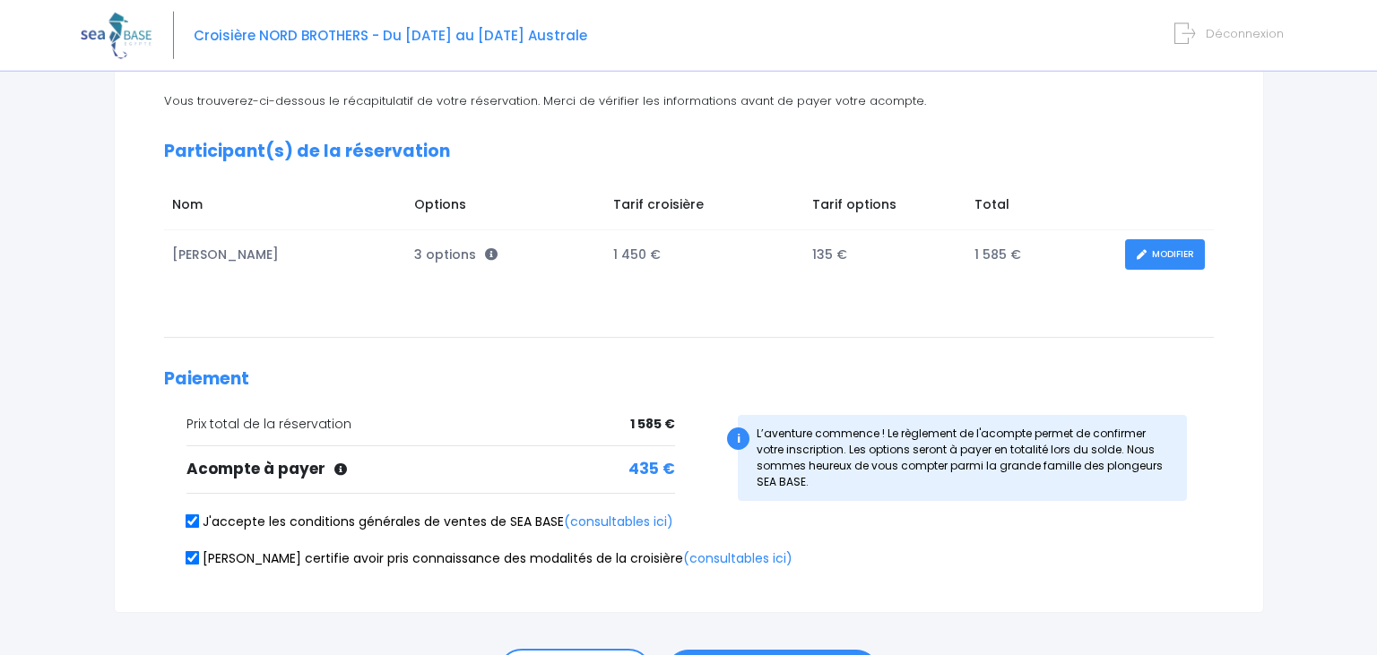
scroll to position [305, 0]
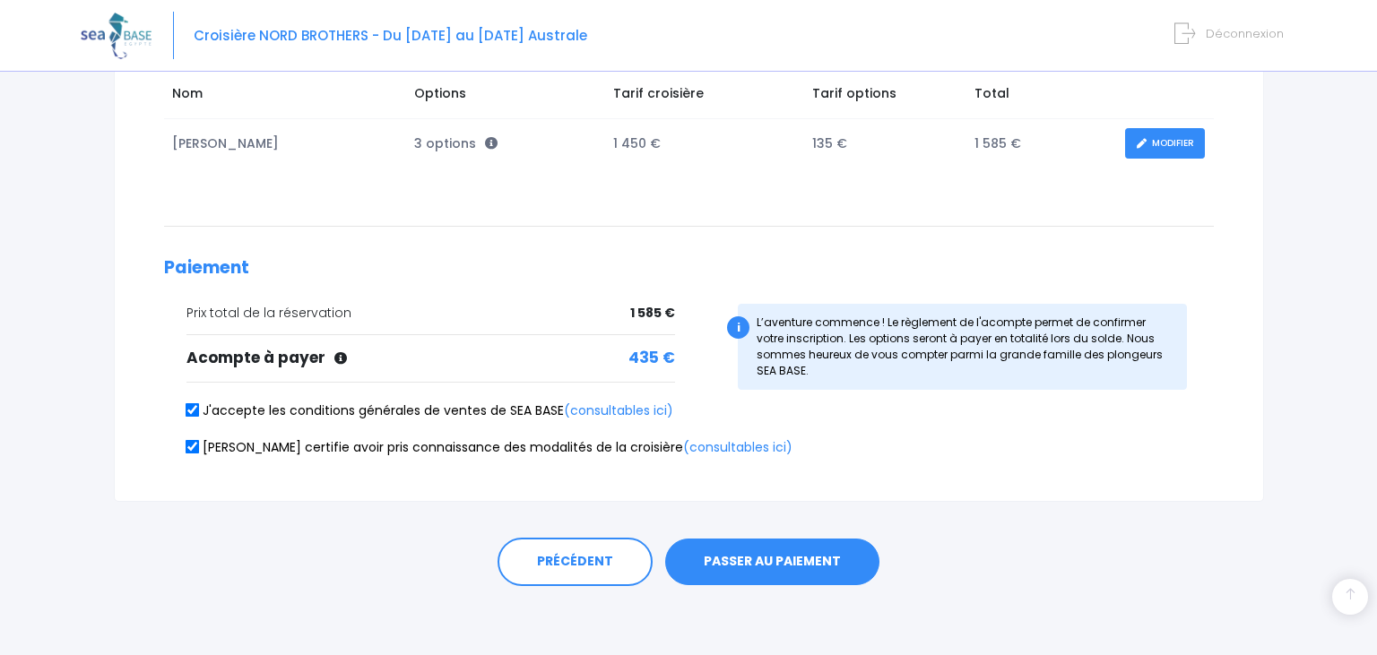
click at [765, 572] on button "PASSER AU PAIEMENT" at bounding box center [772, 562] width 214 height 47
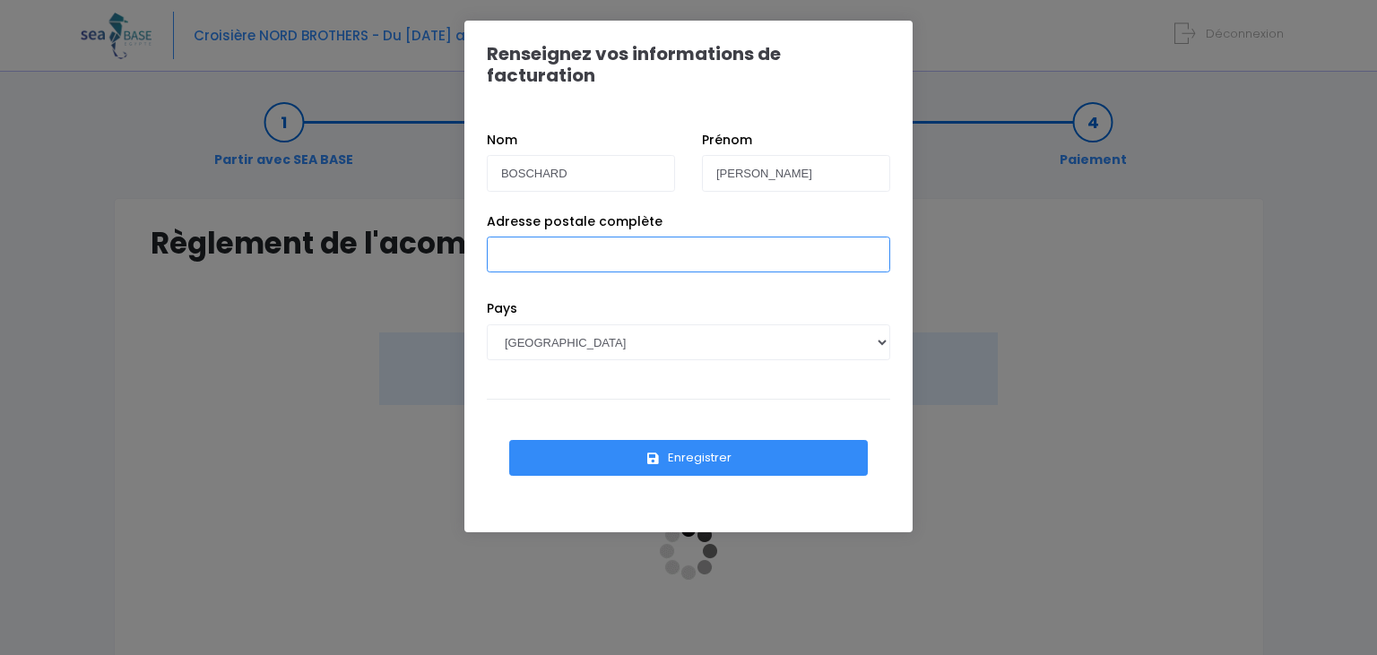
click at [645, 237] on input "Adresse postale complète" at bounding box center [688, 255] width 403 height 36
type input "[STREET_ADDRESS]"
click at [714, 446] on button "Enregistrer" at bounding box center [688, 458] width 359 height 36
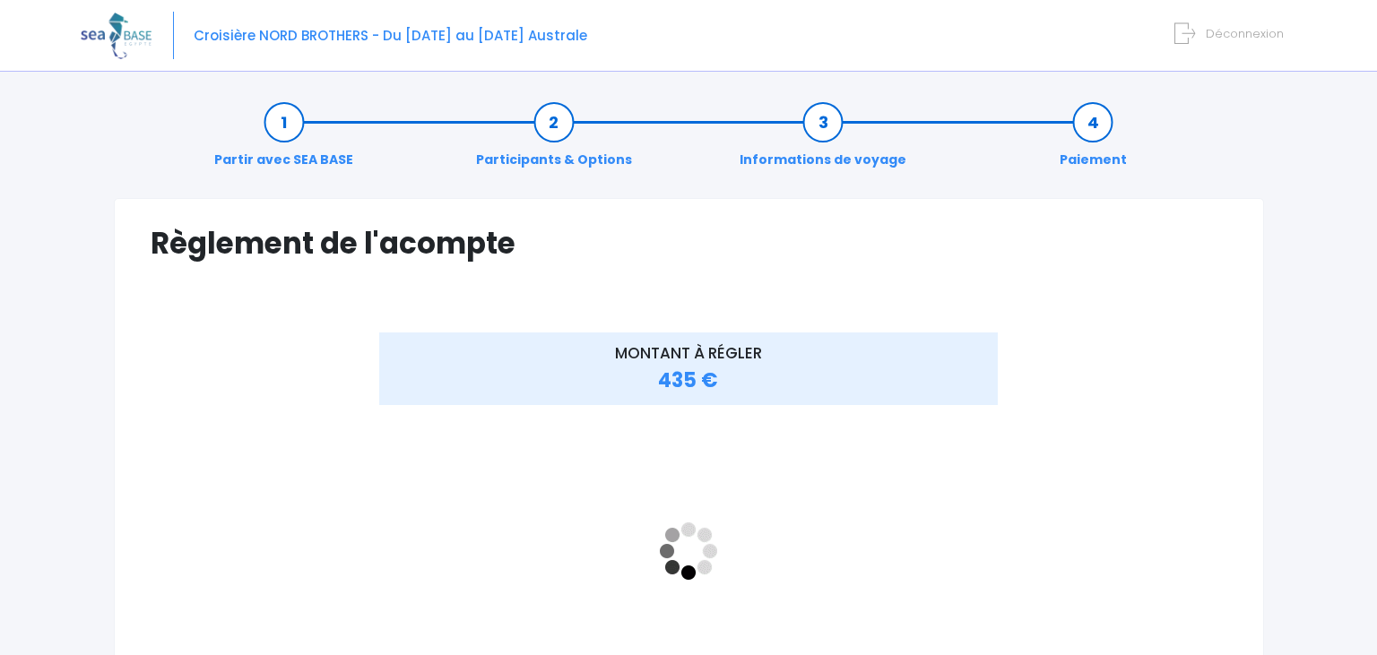
click at [328, 554] on div at bounding box center [240, 553] width 179 height 440
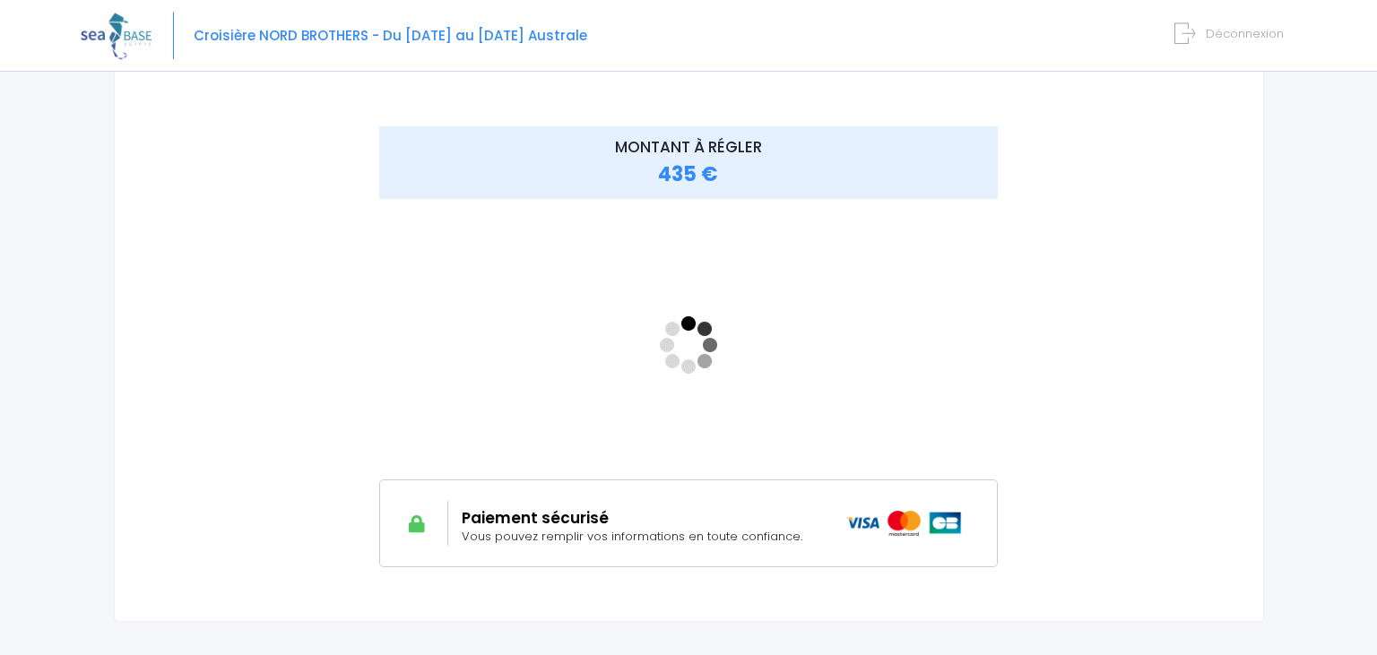
scroll to position [208, 0]
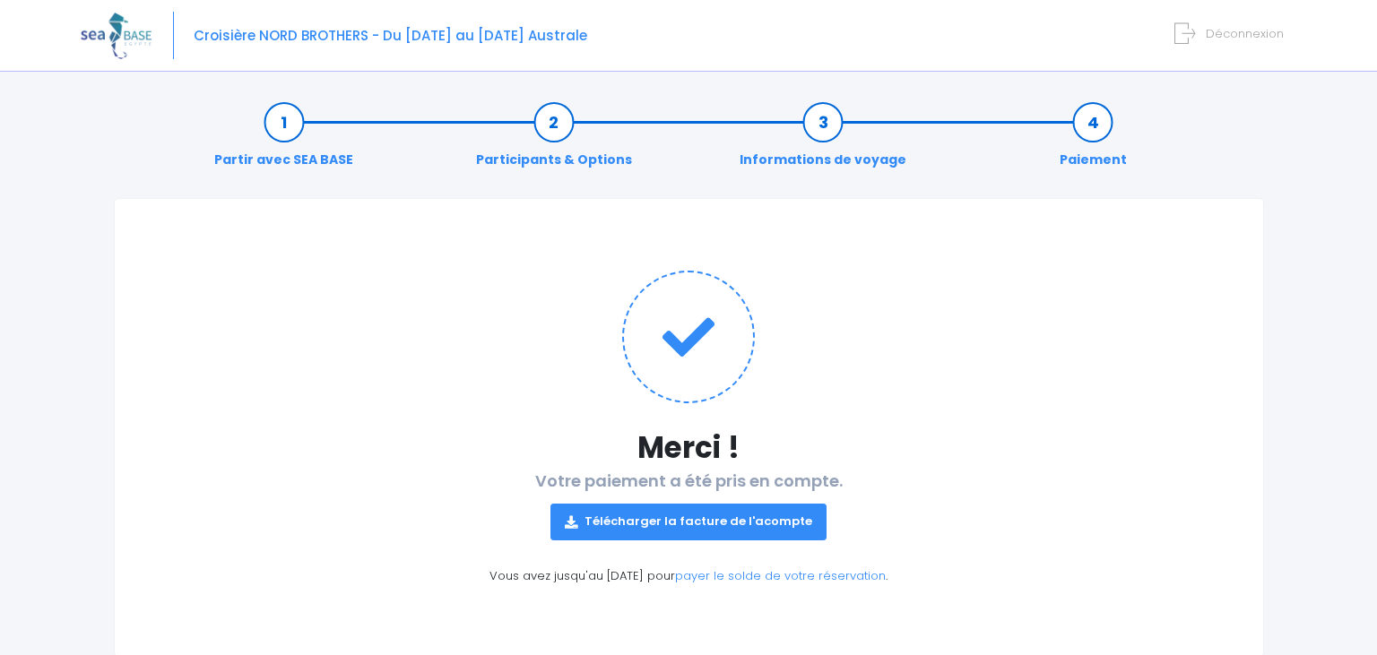
click at [744, 525] on link "Télécharger la facture de l'acompte" at bounding box center [688, 522] width 276 height 36
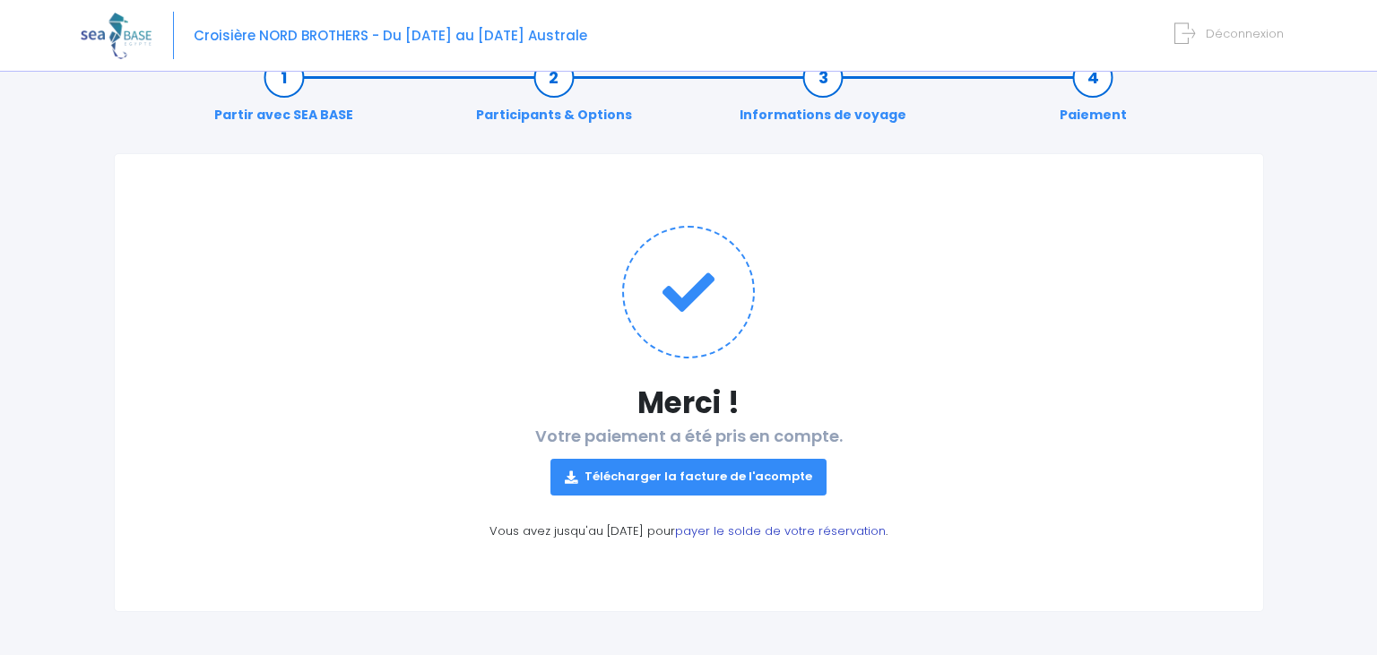
click at [787, 529] on link "payer le solde de votre réservation" at bounding box center [780, 531] width 211 height 17
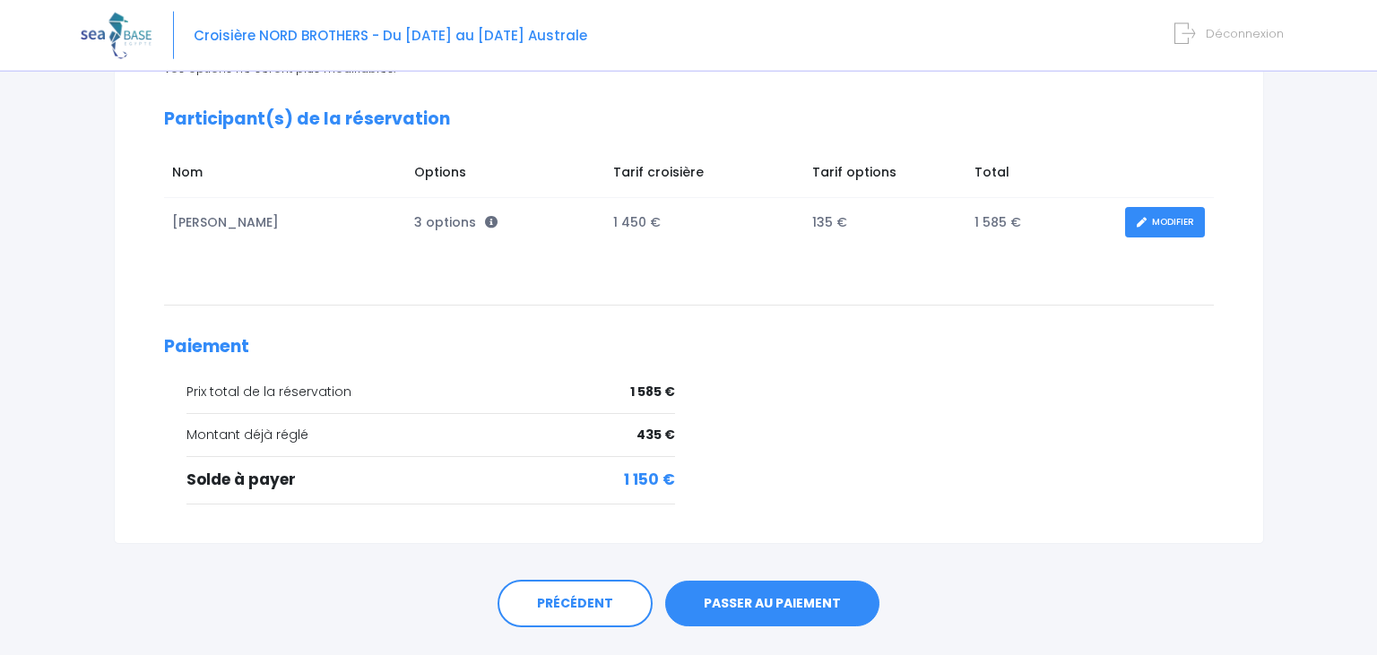
scroll to position [262, 0]
click at [1166, 232] on link "MODIFIER" at bounding box center [1165, 221] width 80 height 31
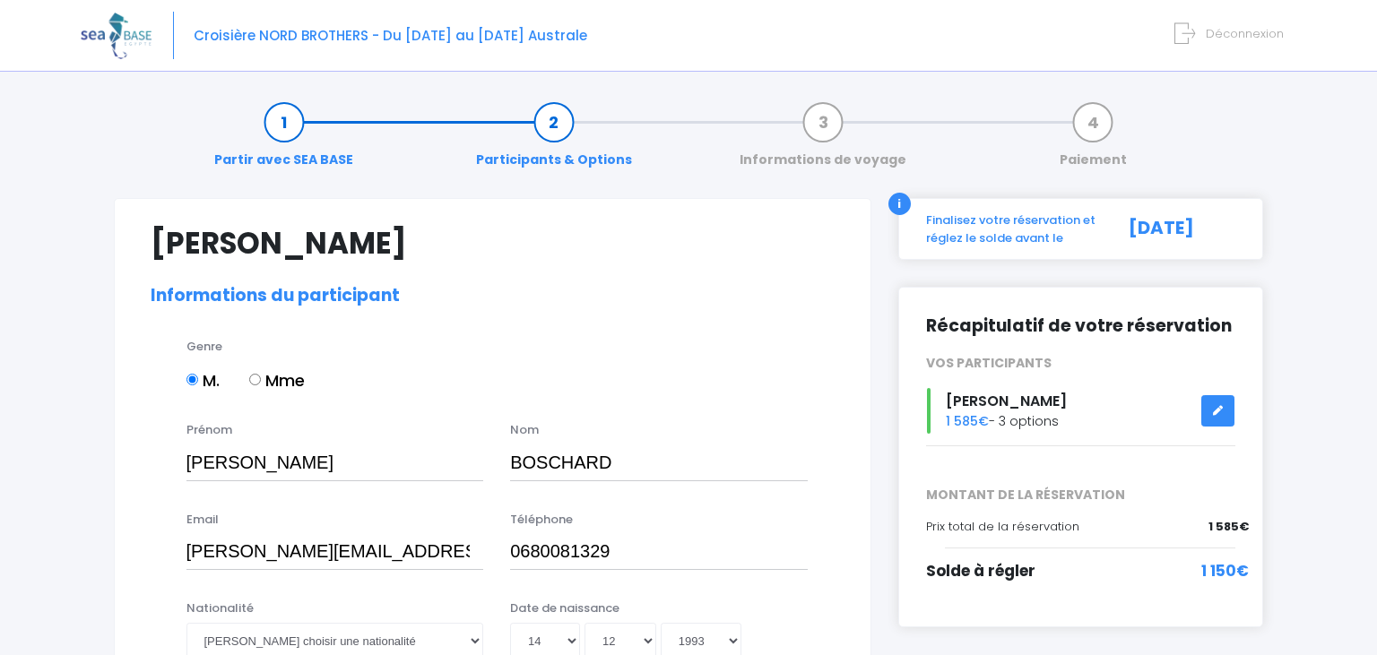
select select "PA40"
click at [1217, 406] on link at bounding box center [1218, 410] width 34 height 31
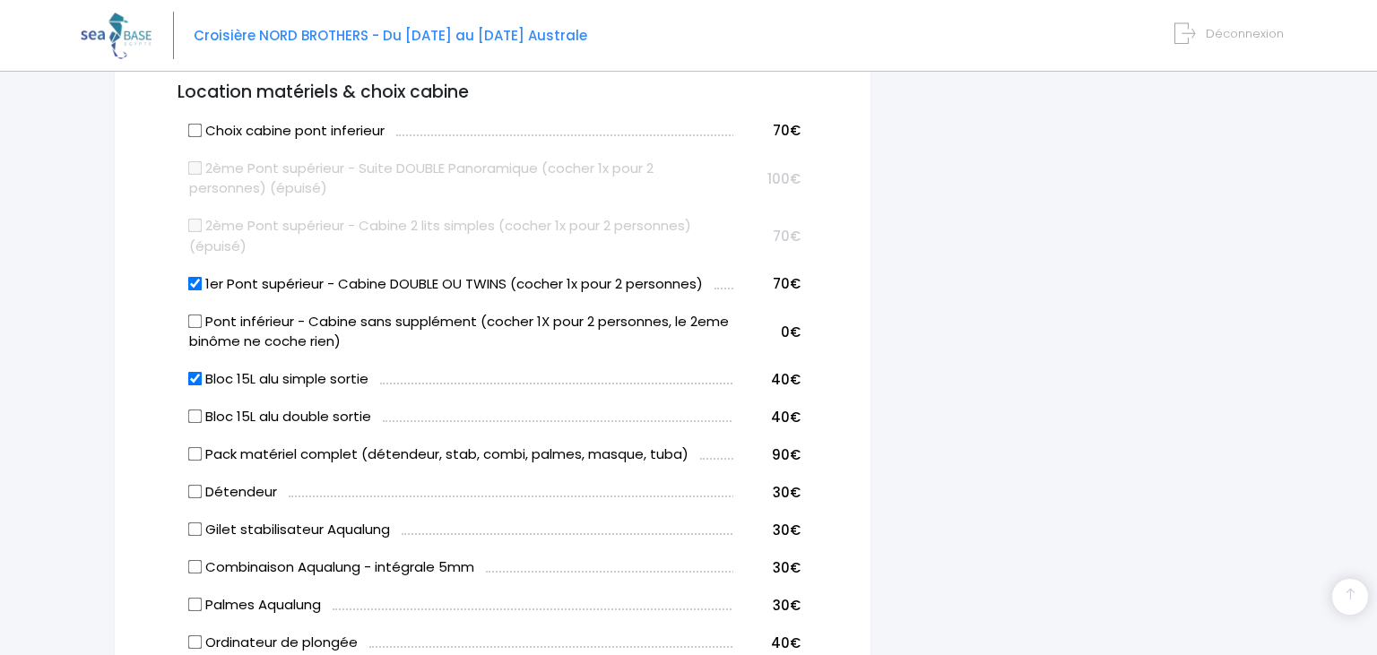
scroll to position [956, 0]
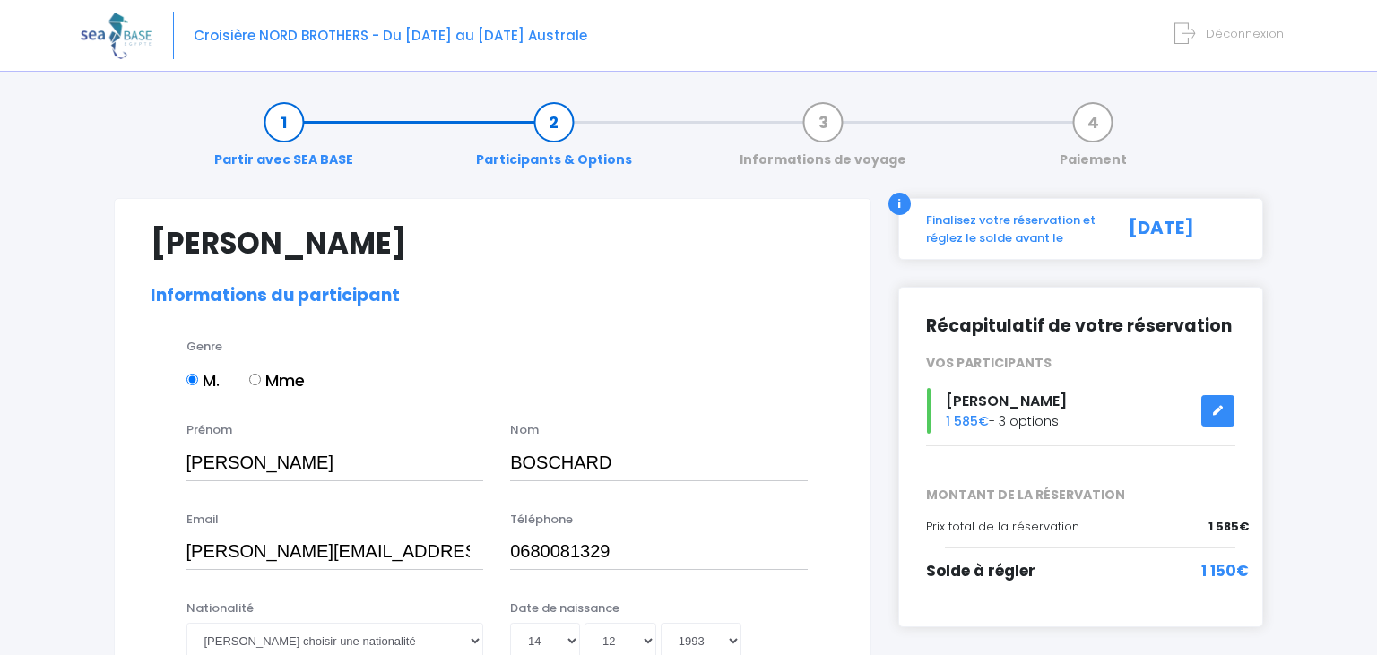
select select "PA40"
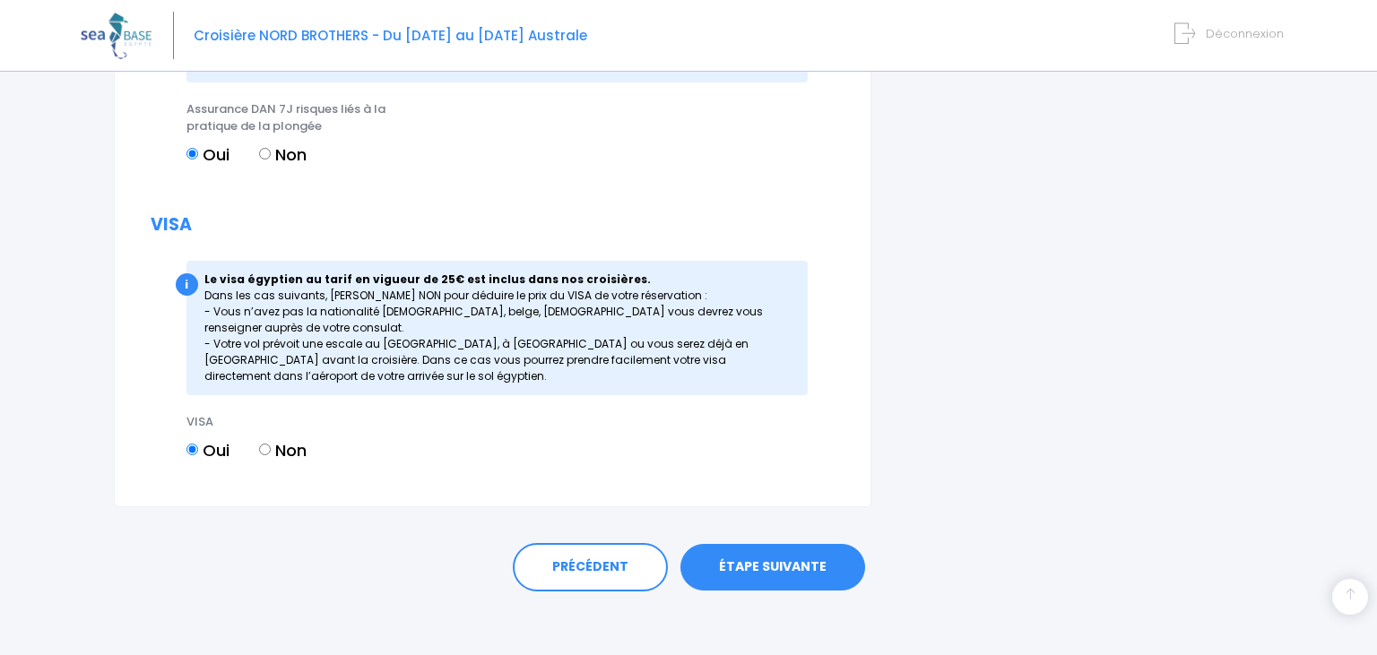
scroll to position [2129, 0]
